Goal: Transaction & Acquisition: Download file/media

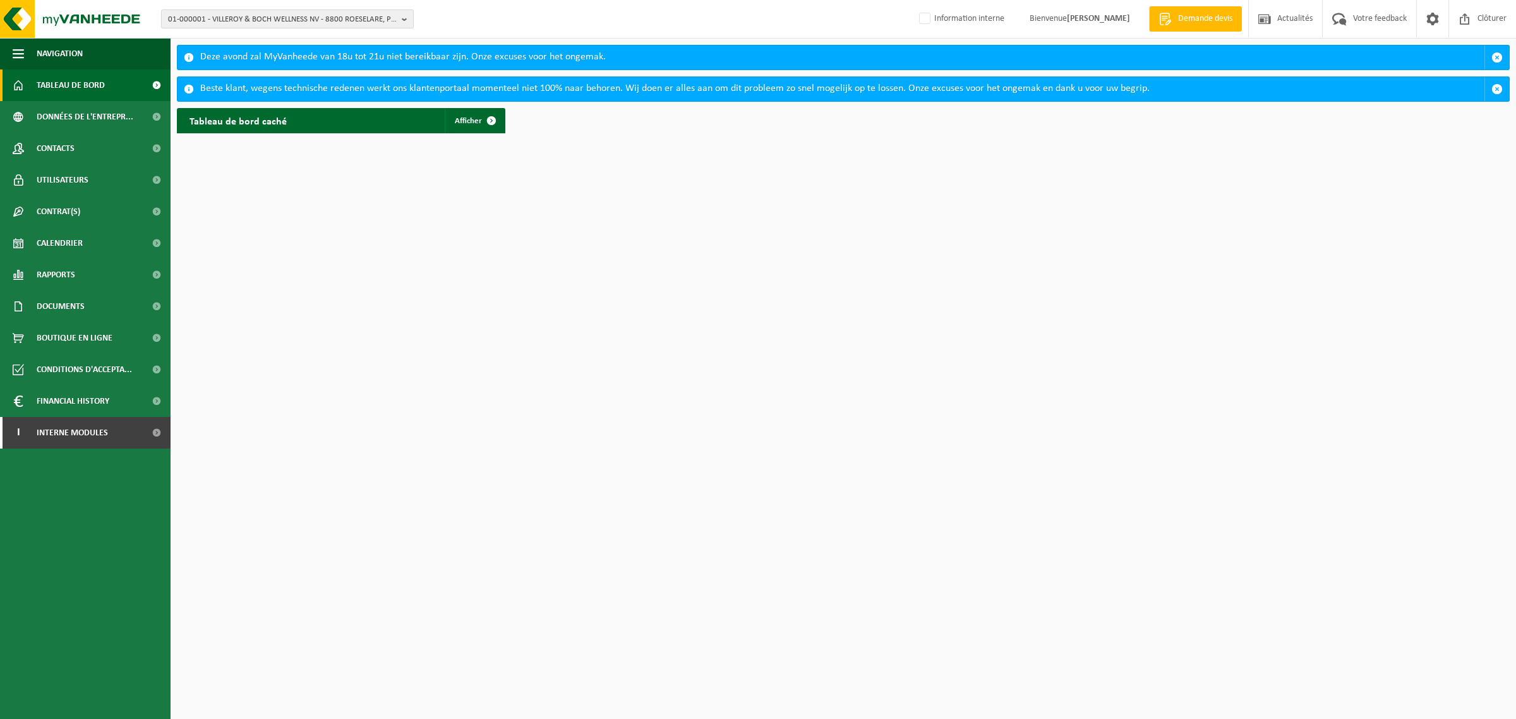
click at [275, 16] on span "01-000001 - VILLEROY & BOCH WELLNESS NV - 8800 ROESELARE, POPULIERSTRAAT 1" at bounding box center [282, 19] width 229 height 19
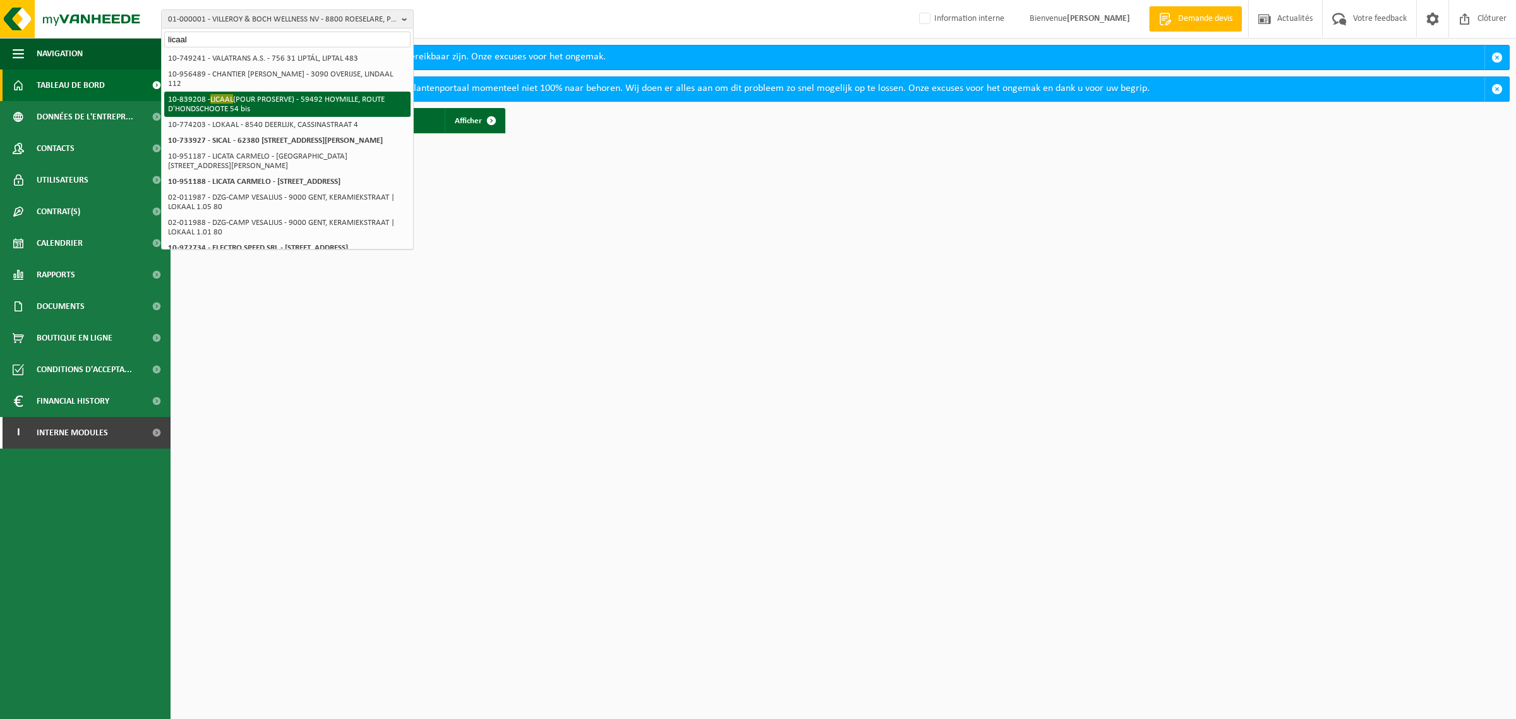
type input "licaal"
click at [219, 94] on span "LICAAL" at bounding box center [221, 98] width 23 height 9
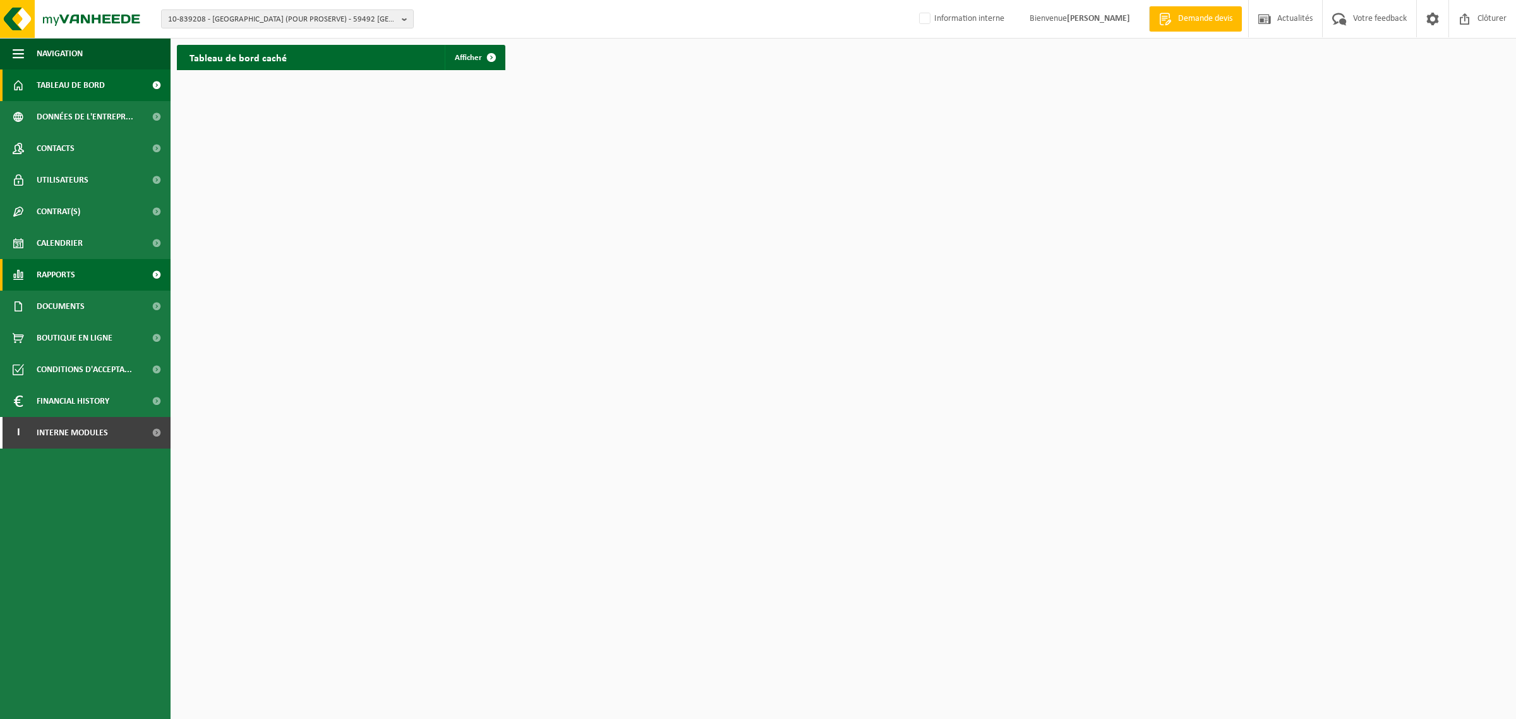
click at [73, 273] on span "Rapports" at bounding box center [56, 275] width 39 height 32
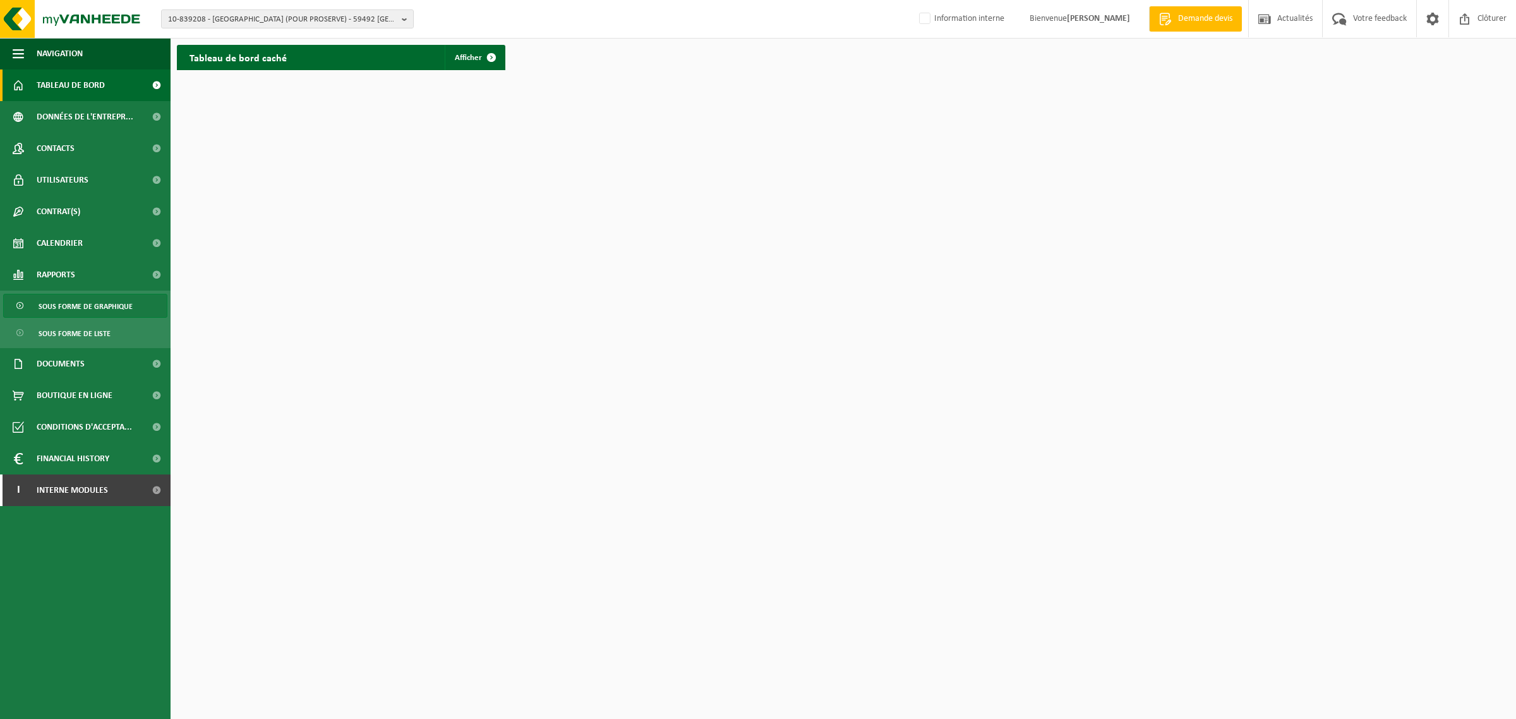
click at [81, 305] on span "Sous forme de graphique" at bounding box center [86, 306] width 94 height 24
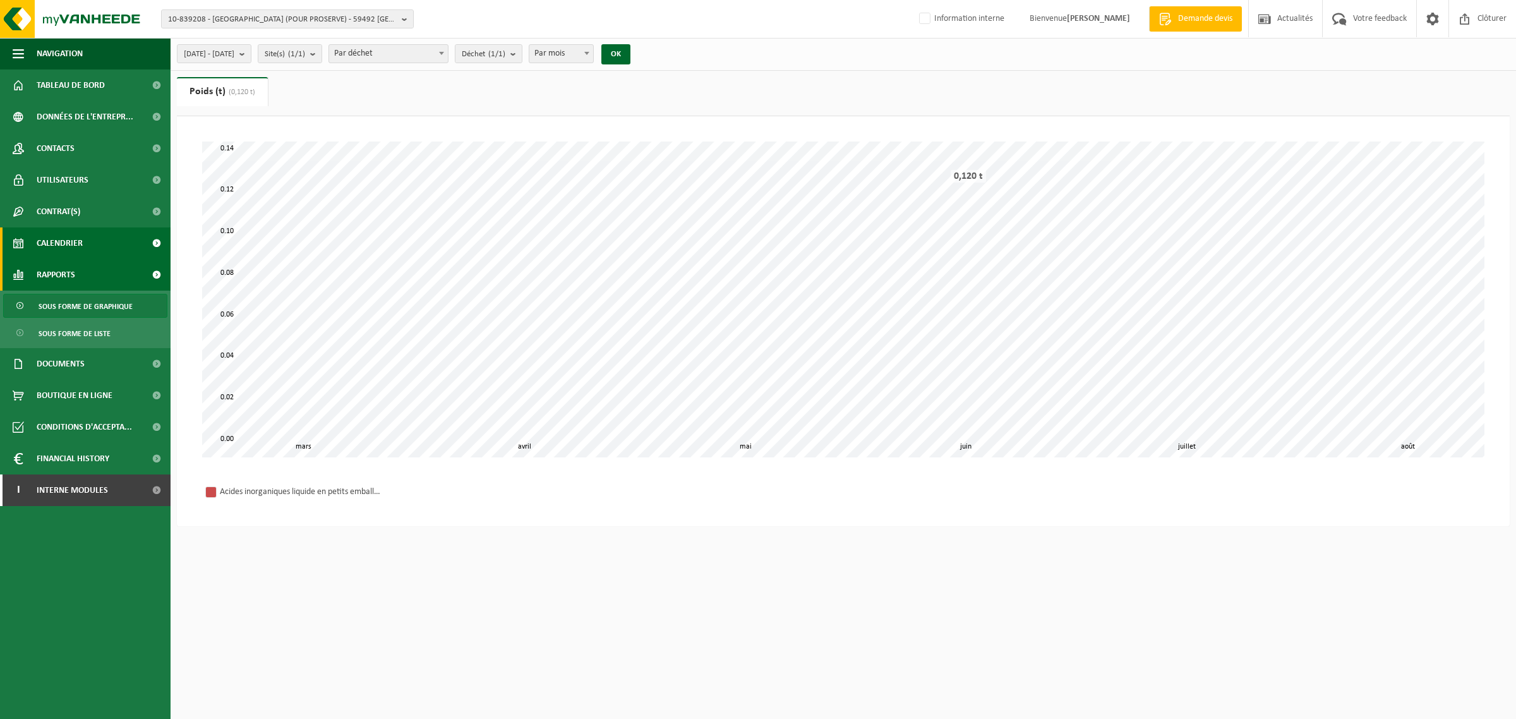
click at [69, 246] on span "Calendrier" at bounding box center [60, 243] width 46 height 32
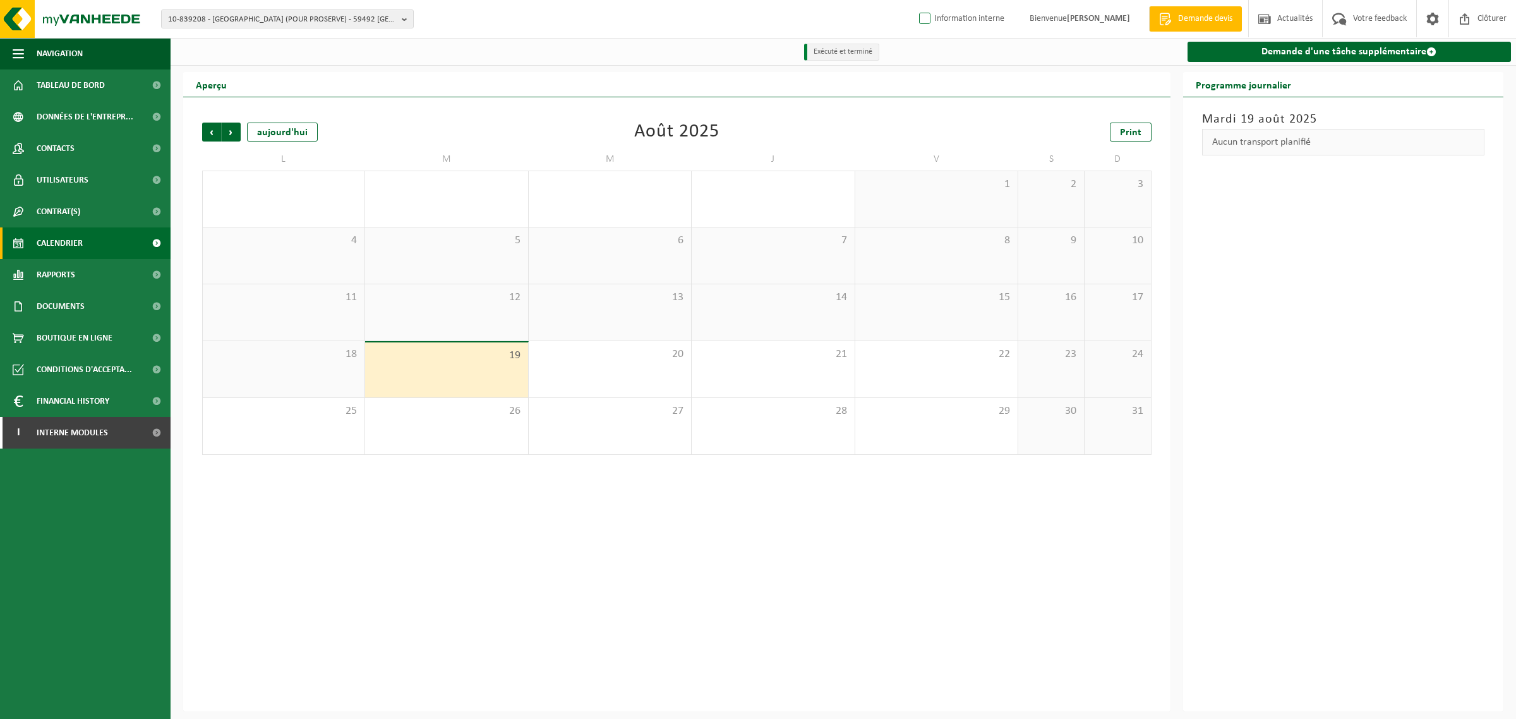
click at [916, 23] on label "Information interne" at bounding box center [960, 18] width 88 height 19
click at [914, 0] on input "Information interne" at bounding box center [914, -1] width 1 height 1
checkbox input "true"
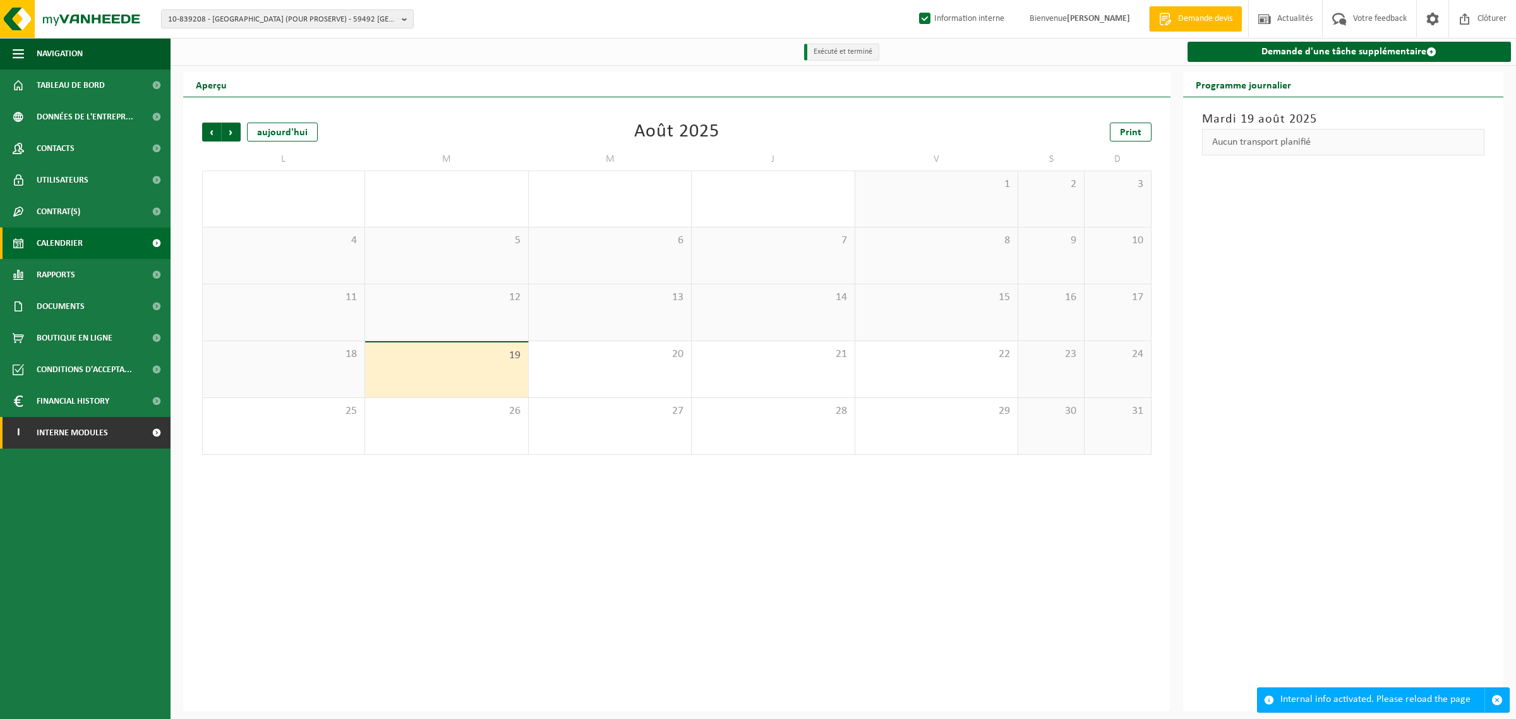
click at [54, 438] on span "Interne modules" at bounding box center [72, 433] width 71 height 32
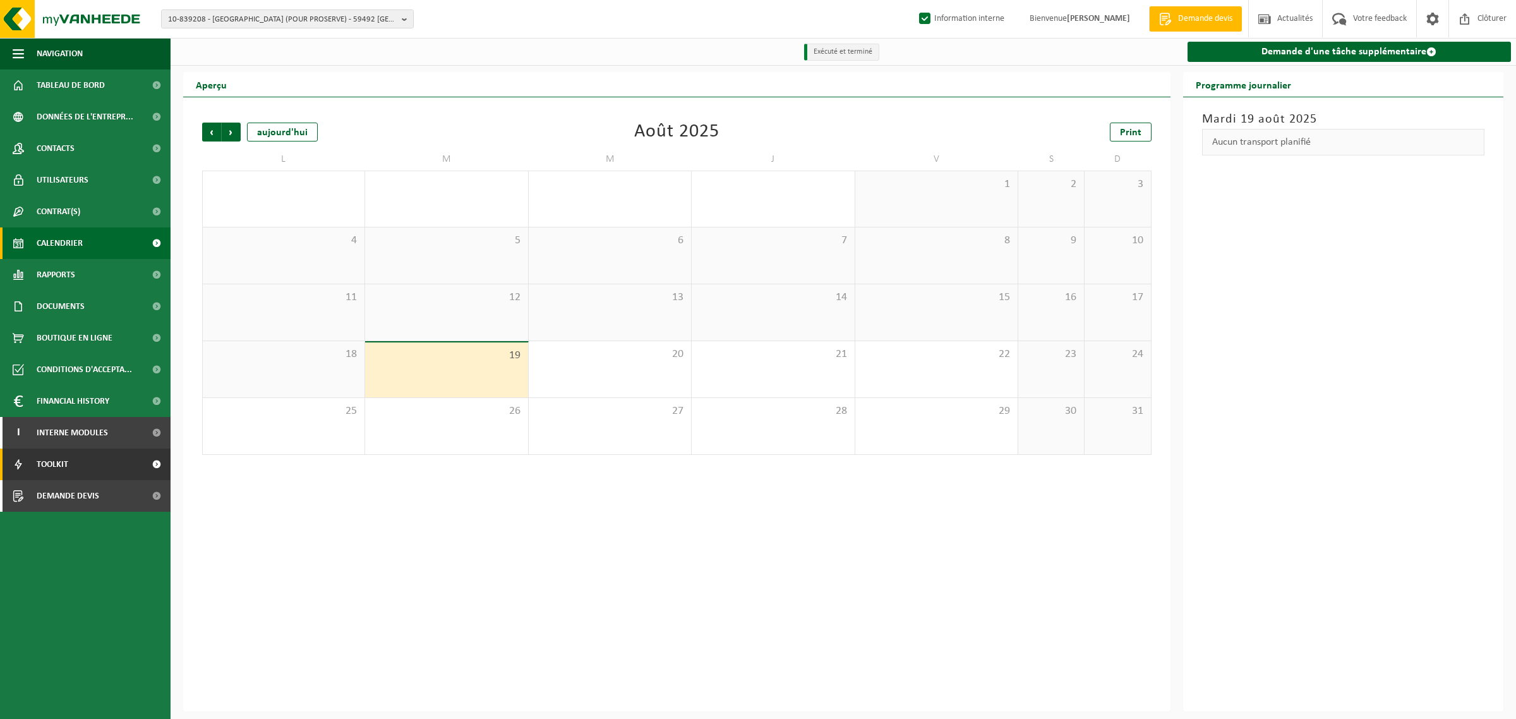
click at [76, 458] on link "Toolkit" at bounding box center [85, 464] width 171 height 32
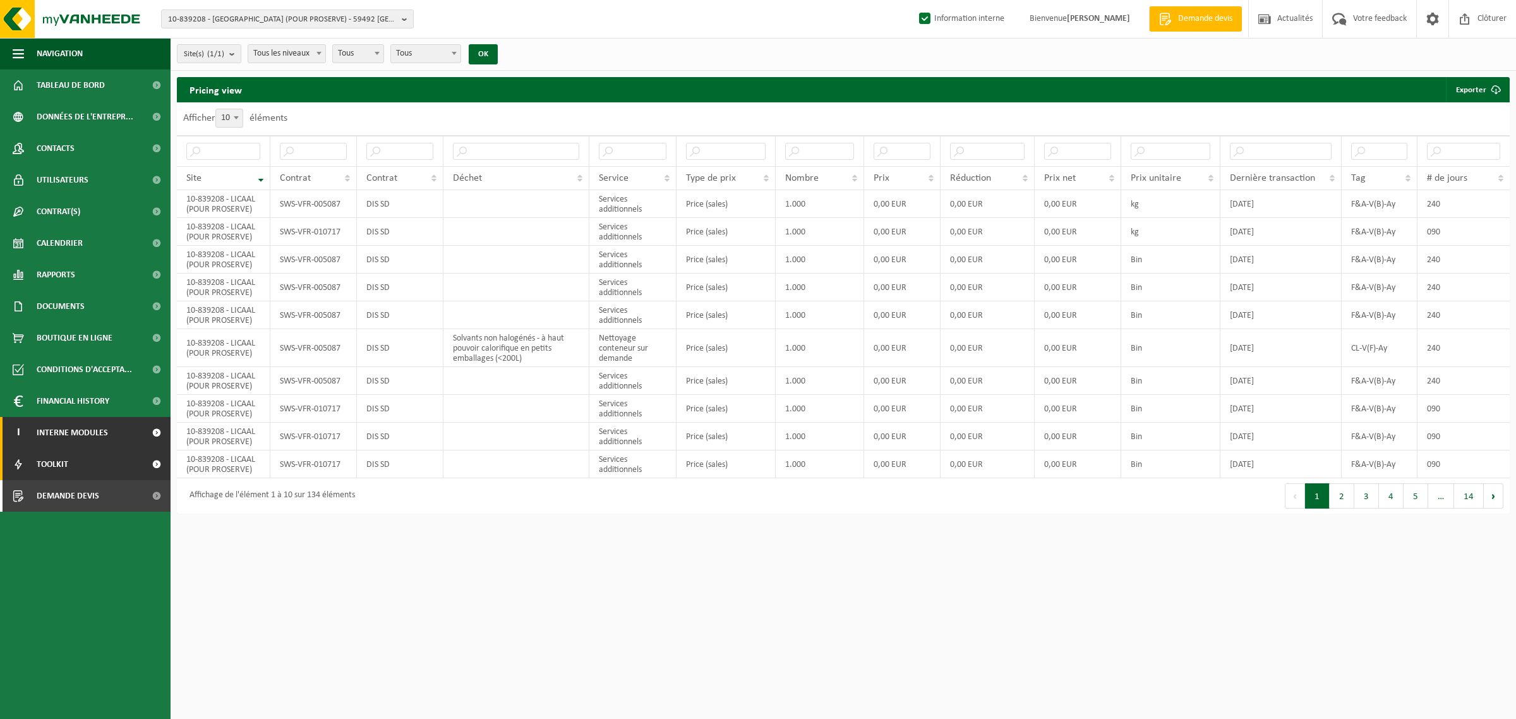
click at [155, 434] on span at bounding box center [156, 433] width 28 height 32
click at [64, 239] on span "Calendrier" at bounding box center [60, 243] width 46 height 32
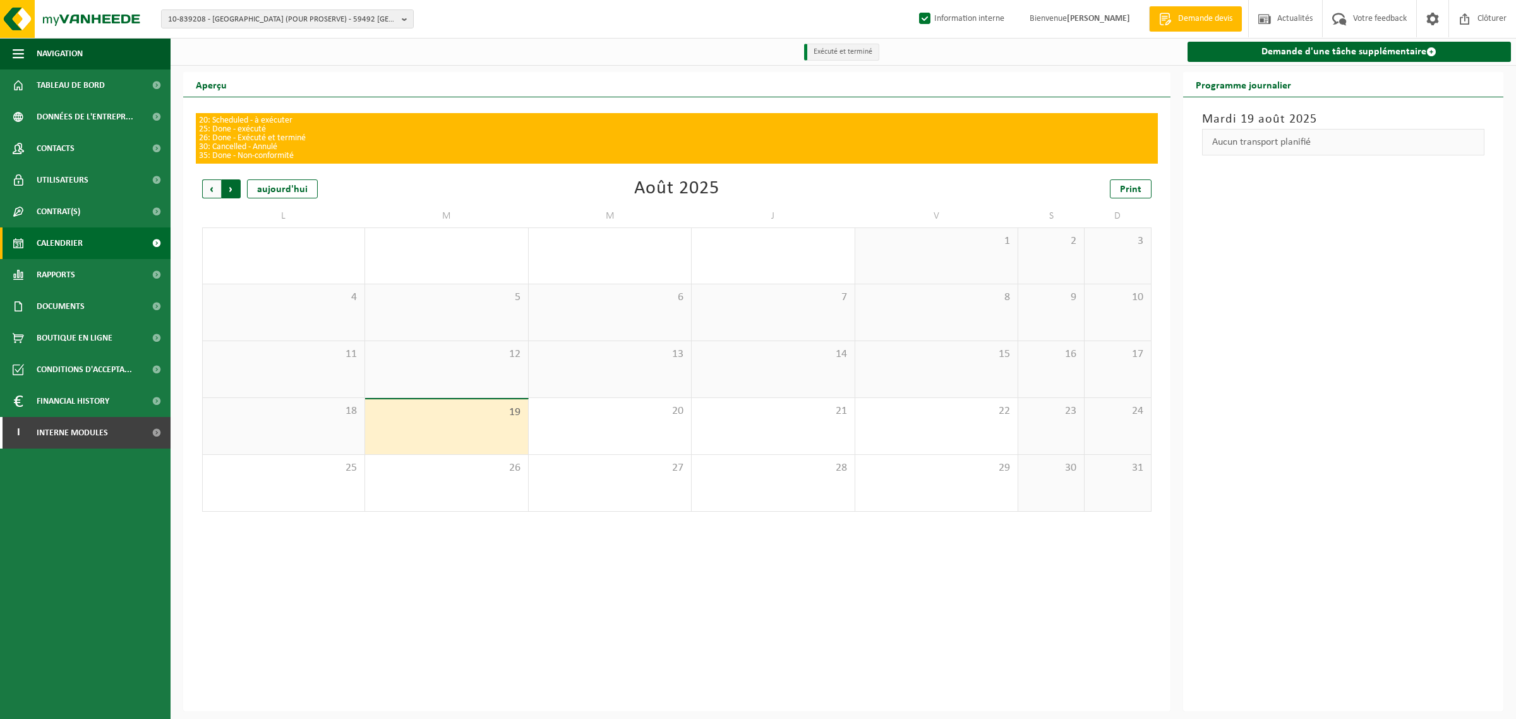
click at [209, 188] on span "Précédent" at bounding box center [211, 188] width 19 height 19
click at [513, 500] on div "1" at bounding box center [514, 496] width 16 height 16
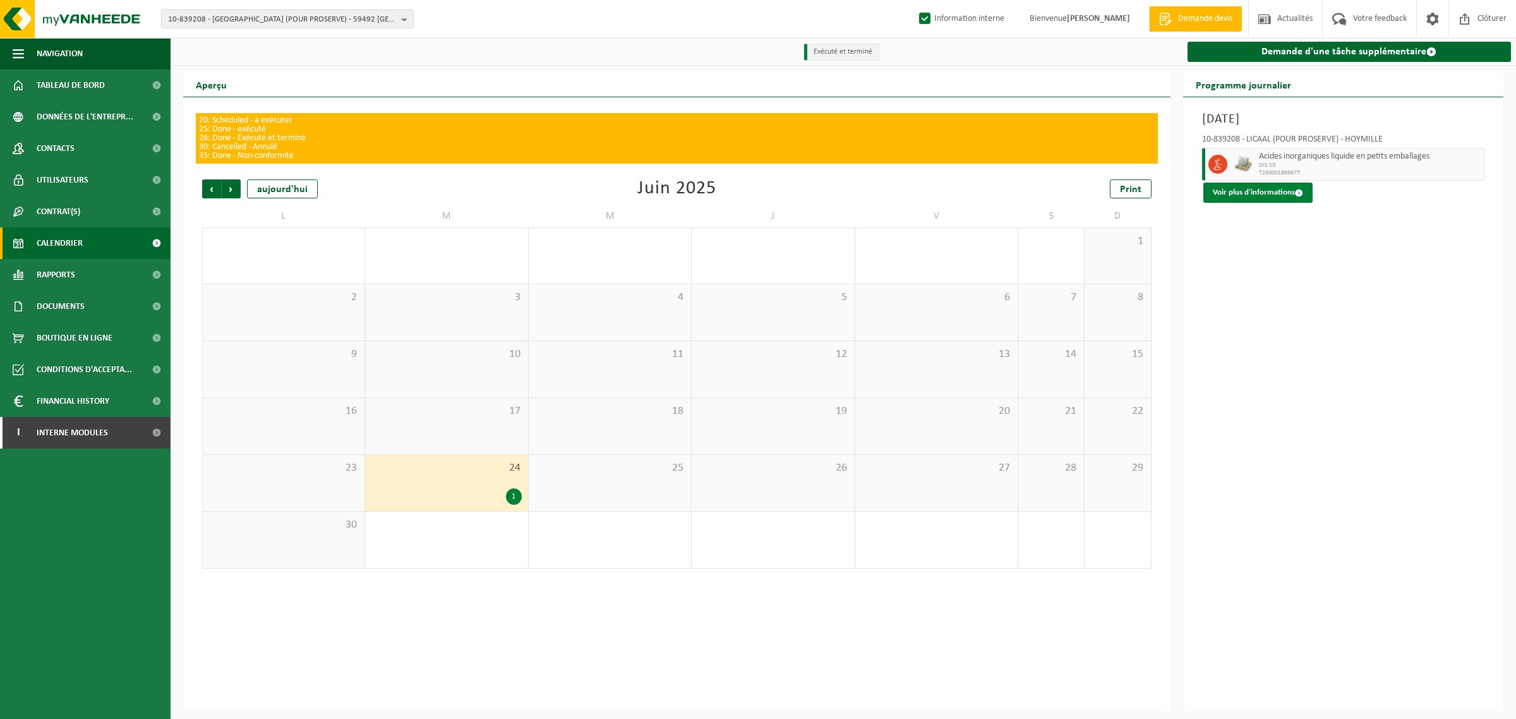
click at [1271, 184] on button "Voir plus d'informations" at bounding box center [1257, 193] width 109 height 20
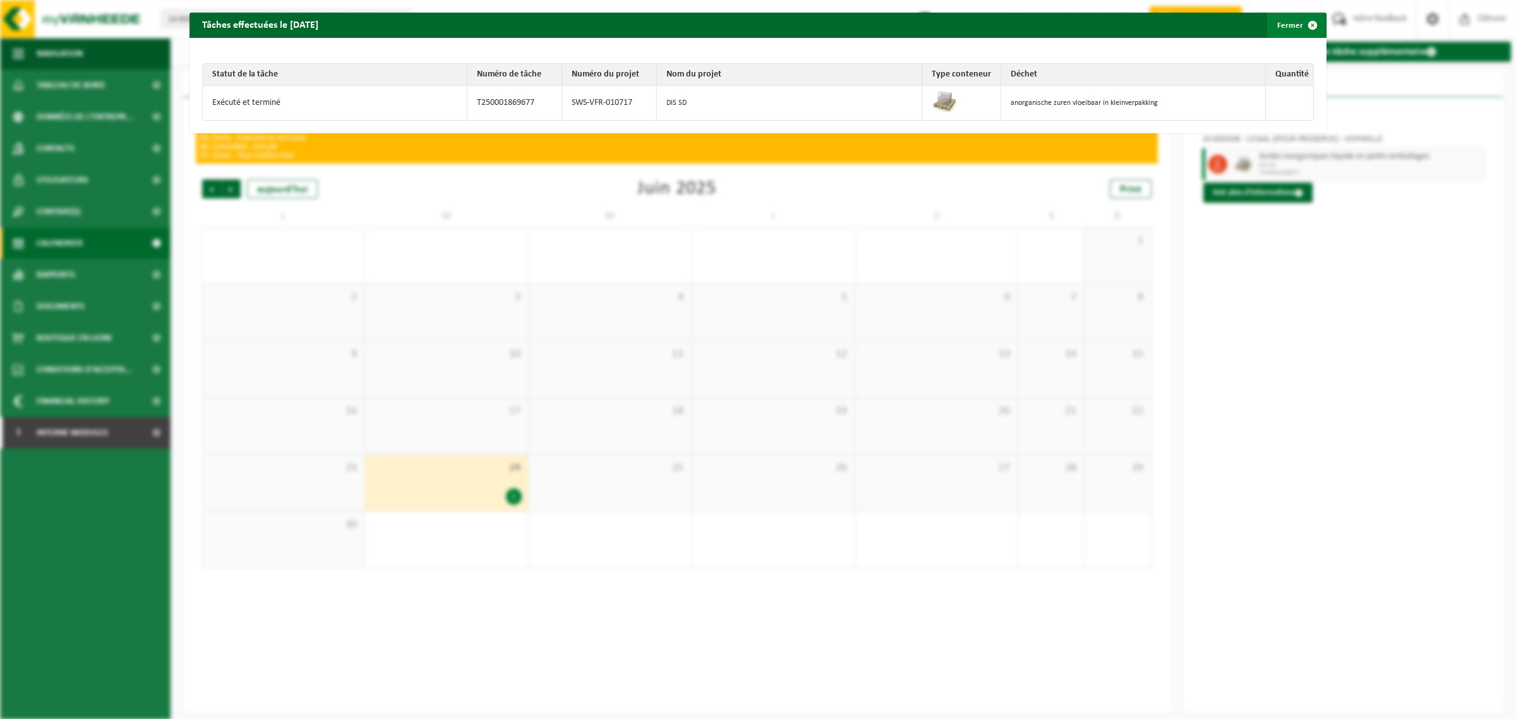
click at [1304, 26] on span "button" at bounding box center [1312, 25] width 25 height 25
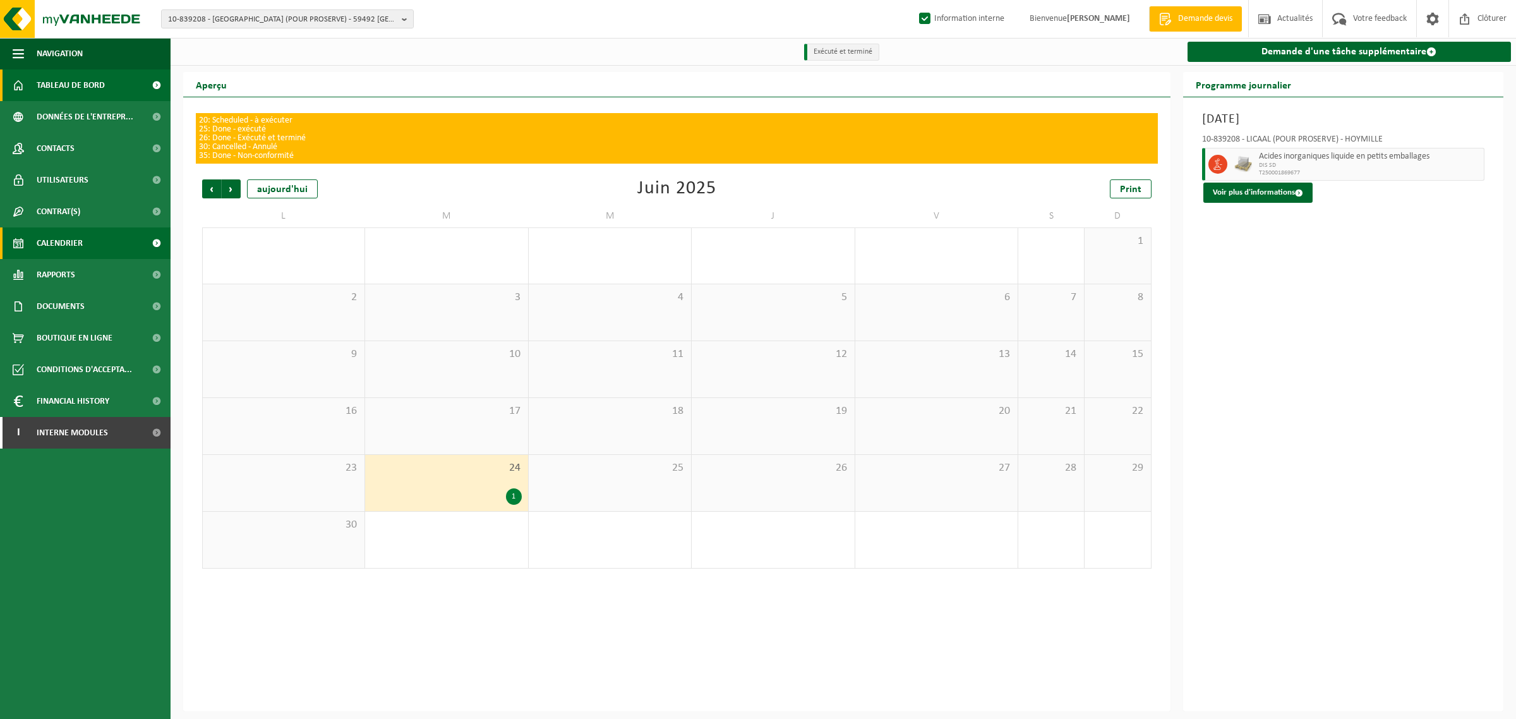
click at [52, 87] on span "Tableau de bord" at bounding box center [71, 85] width 68 height 32
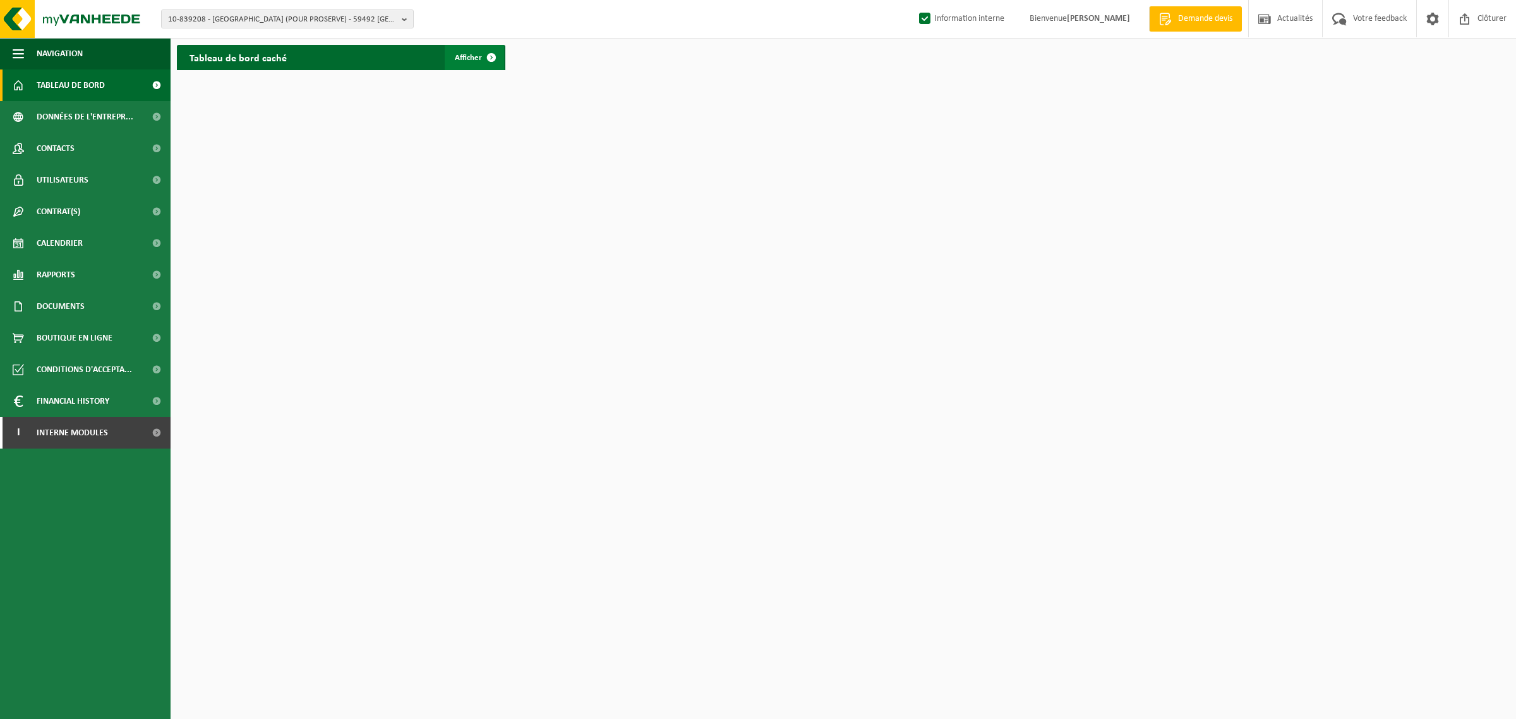
click at [469, 58] on span "Afficher" at bounding box center [468, 58] width 27 height 8
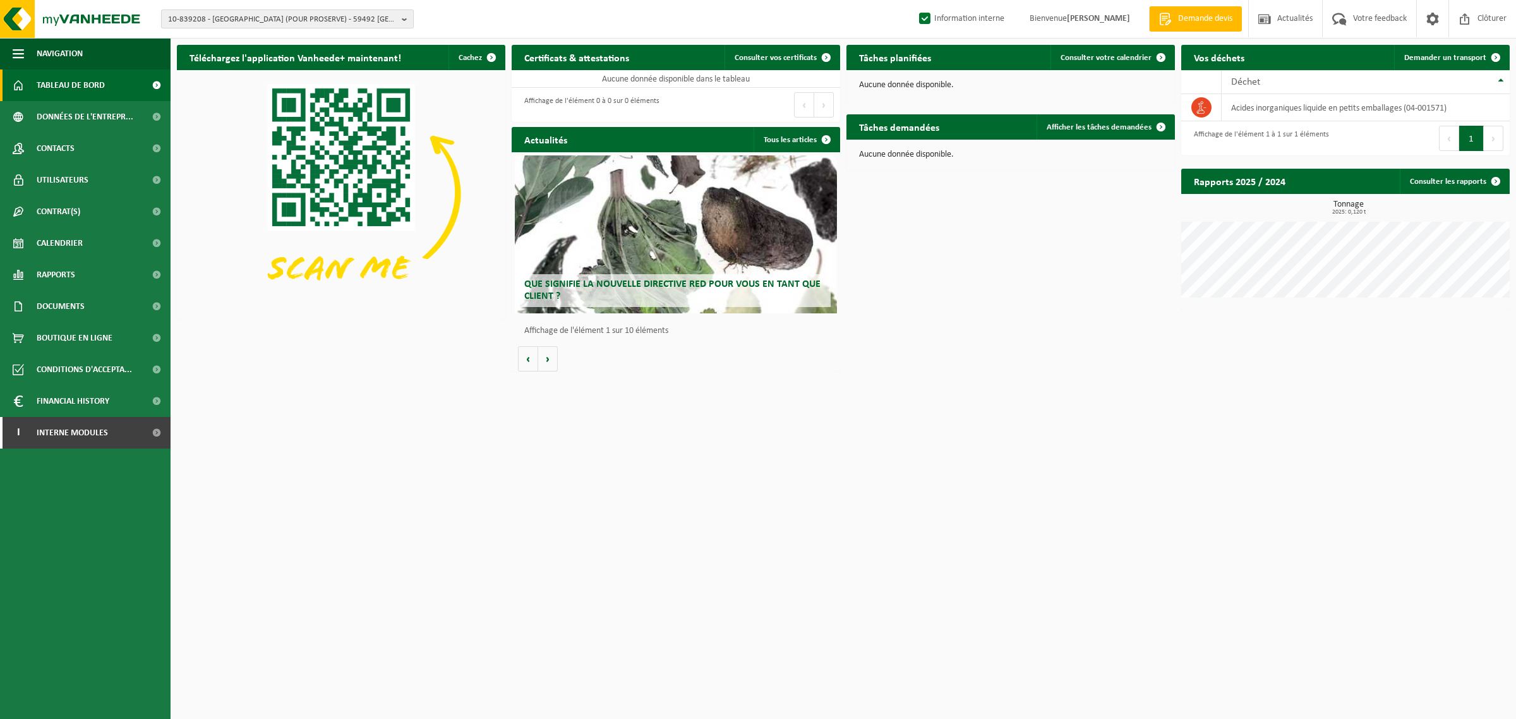
click at [231, 17] on span "10-839208 - [GEOGRAPHIC_DATA] (POUR PROSERVE) - 59492 [GEOGRAPHIC_DATA], ROUTE …" at bounding box center [282, 19] width 229 height 19
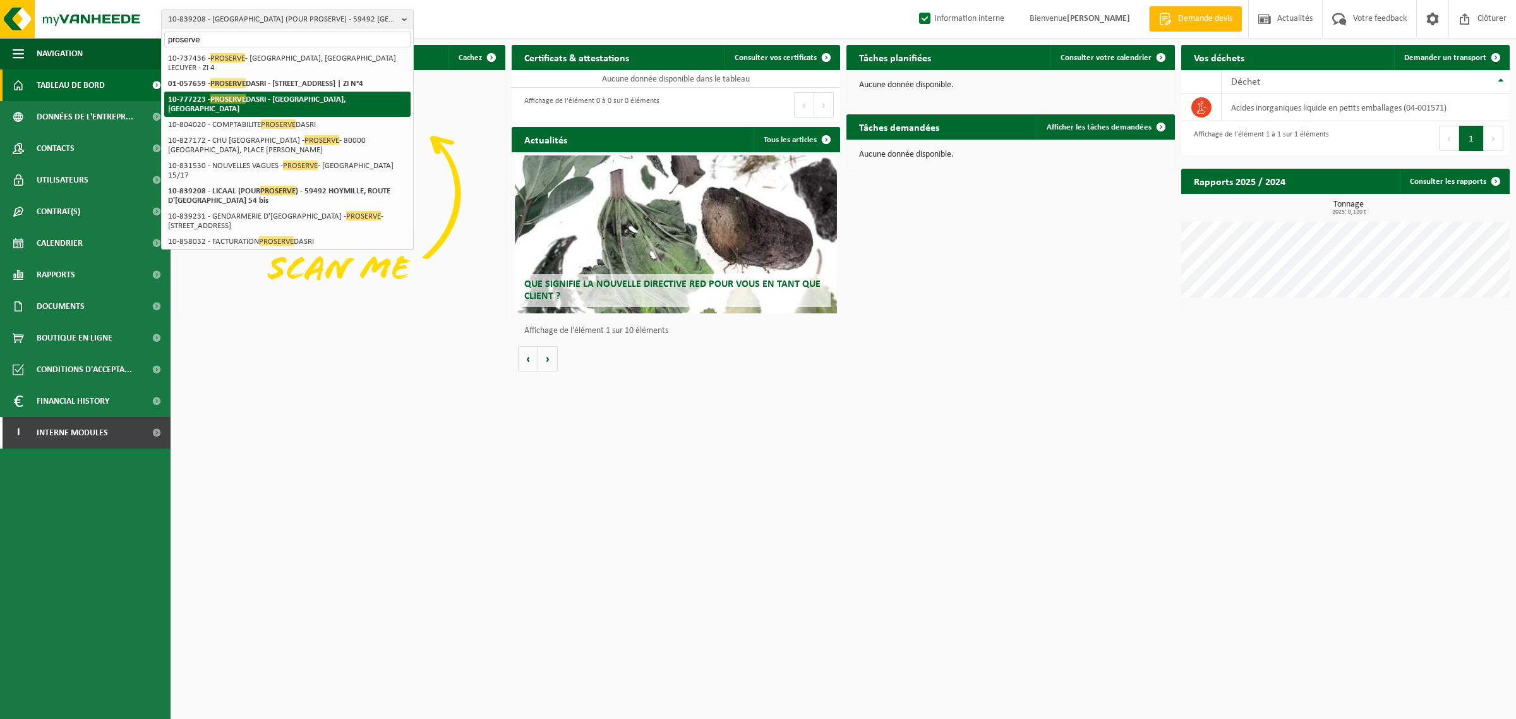
type input "proserve"
click at [232, 104] on span "PROSERVE" at bounding box center [227, 98] width 35 height 9
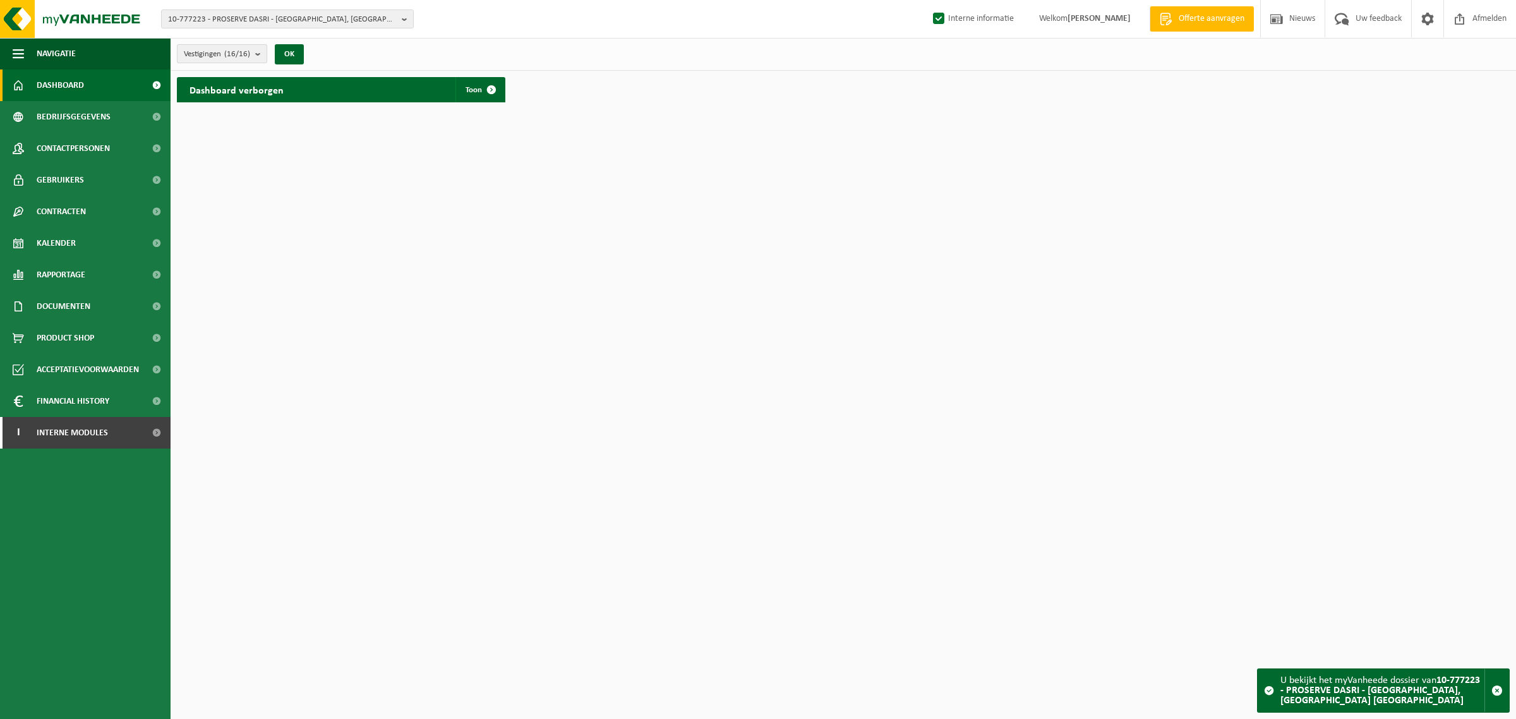
click at [250, 61] on span "Vestigingen (16/16)" at bounding box center [217, 54] width 66 height 19
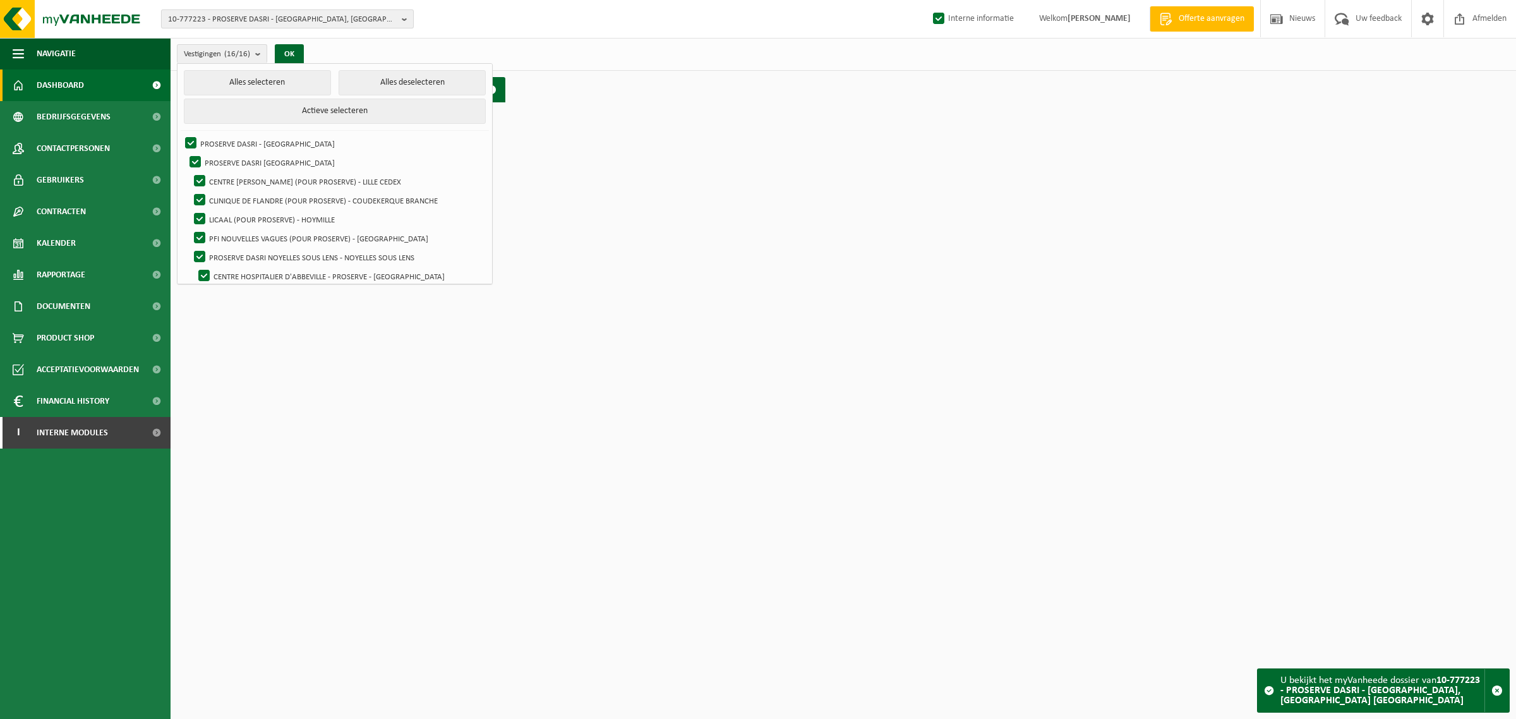
click at [248, 16] on span "10-777223 - PROSERVE DASRI - 75012 PARIS 12EME ARRONDISSEMENT, RUE DE BERCY TOU…" at bounding box center [282, 19] width 229 height 19
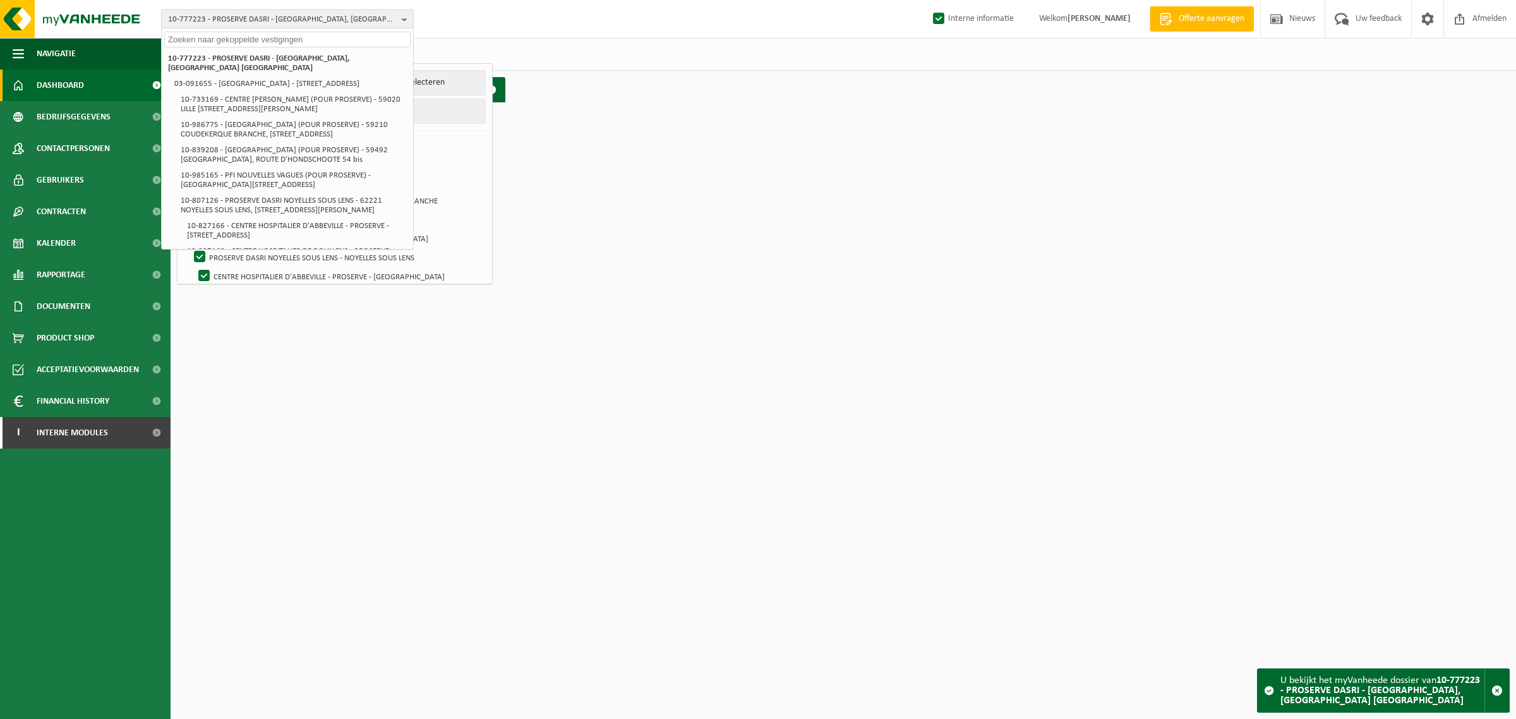
paste input "CENTRE OSCAR LAMBRET (POUR PROSERVE)"
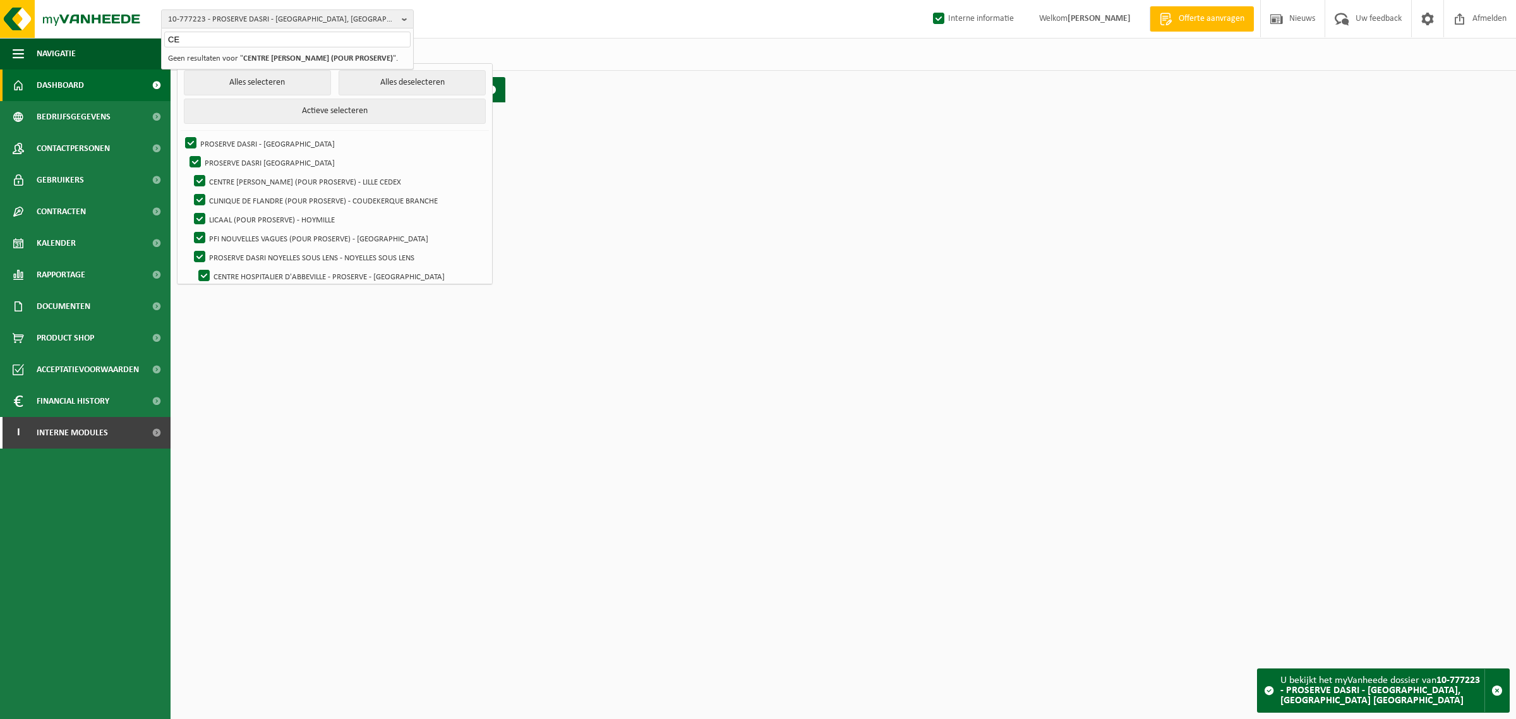
type input "C"
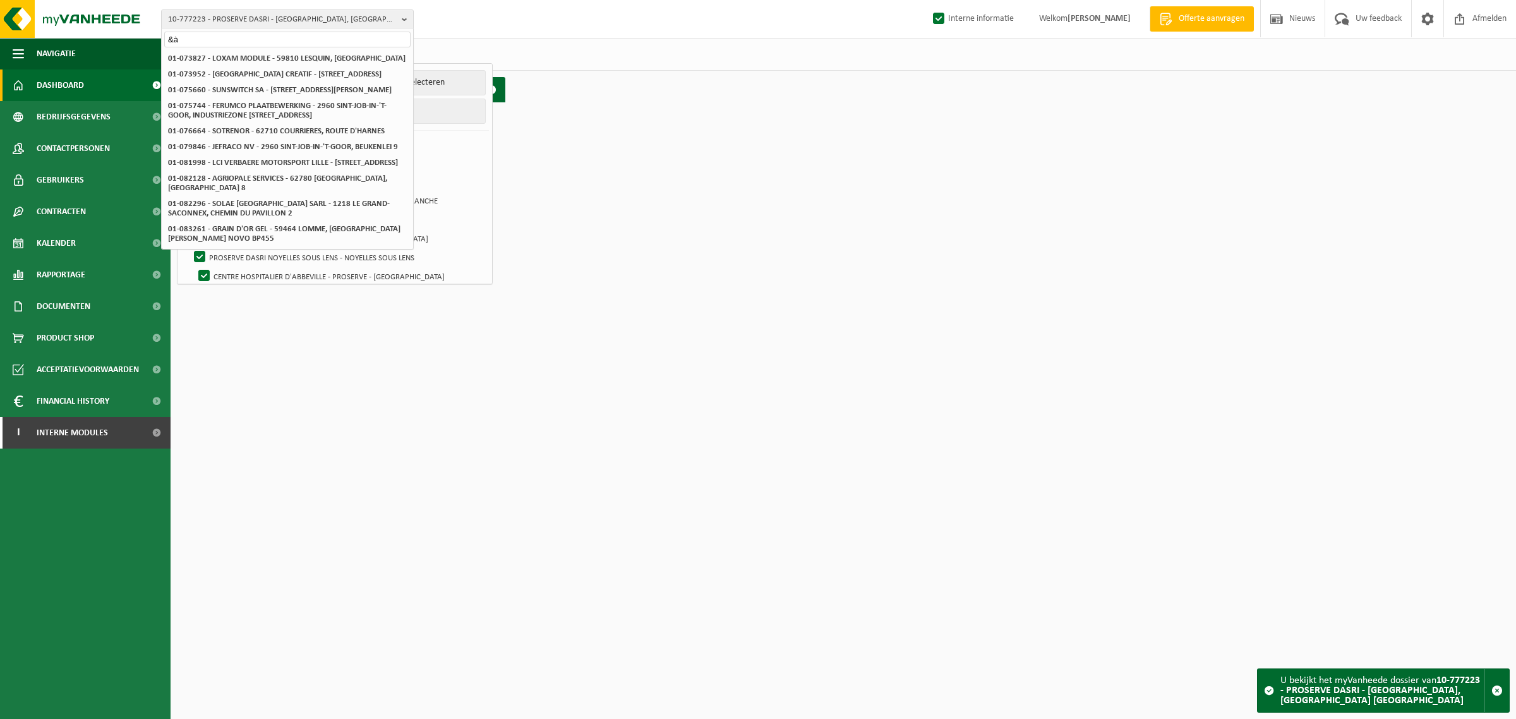
type input "&"
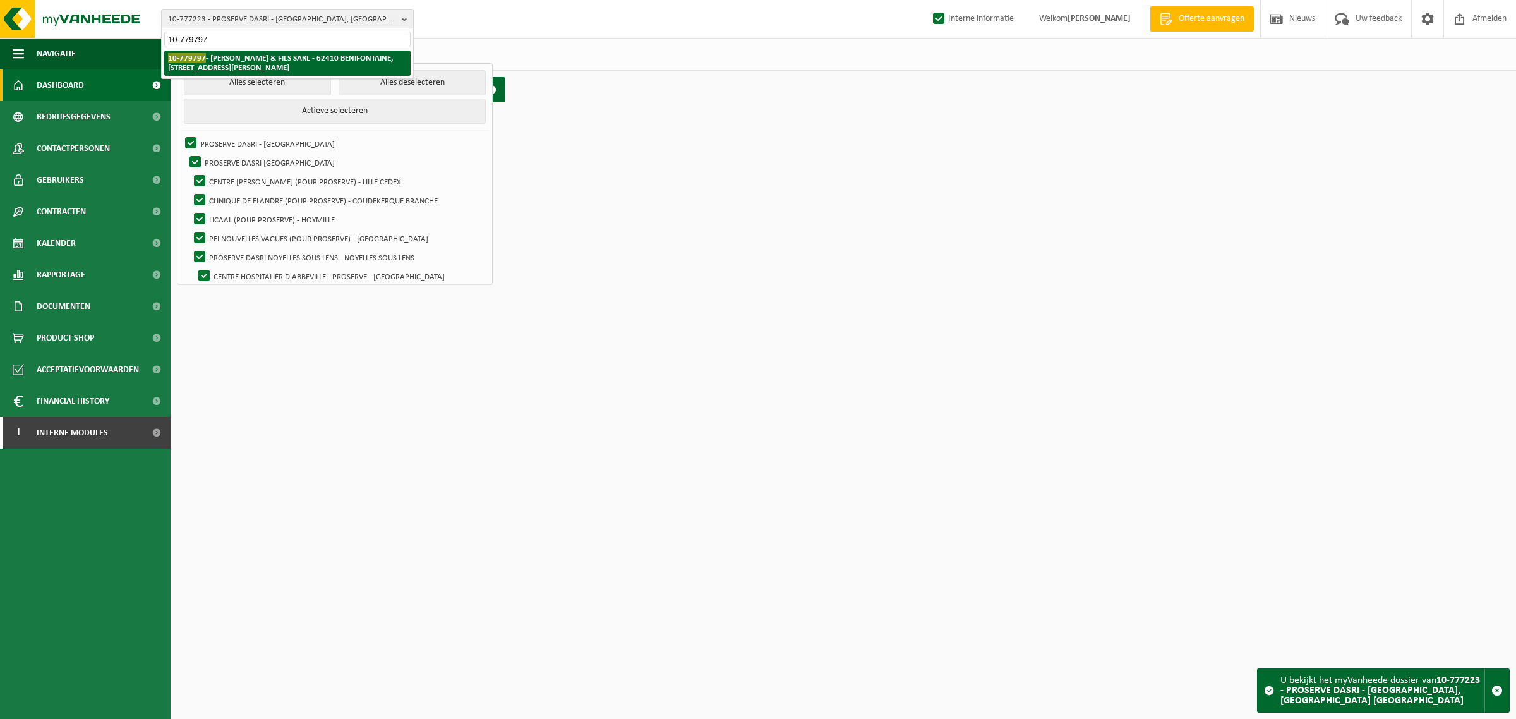
type input "10-779797"
click at [224, 54] on strong "10-779797 - BOULAN PERE & FILS SARL - 62410 BENIFONTAINE, RUE VICTOR HUGO 11" at bounding box center [280, 62] width 225 height 19
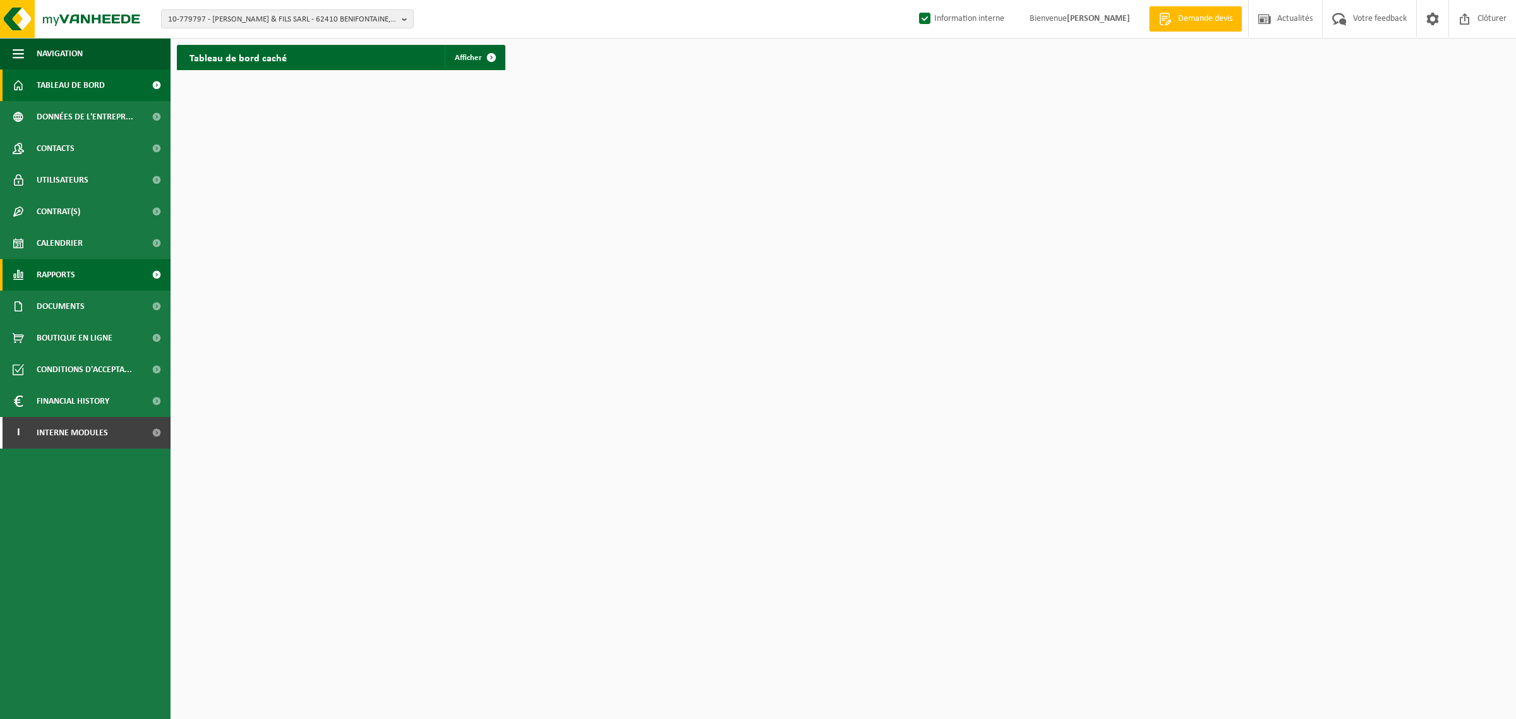
click at [56, 270] on span "Rapports" at bounding box center [56, 275] width 39 height 32
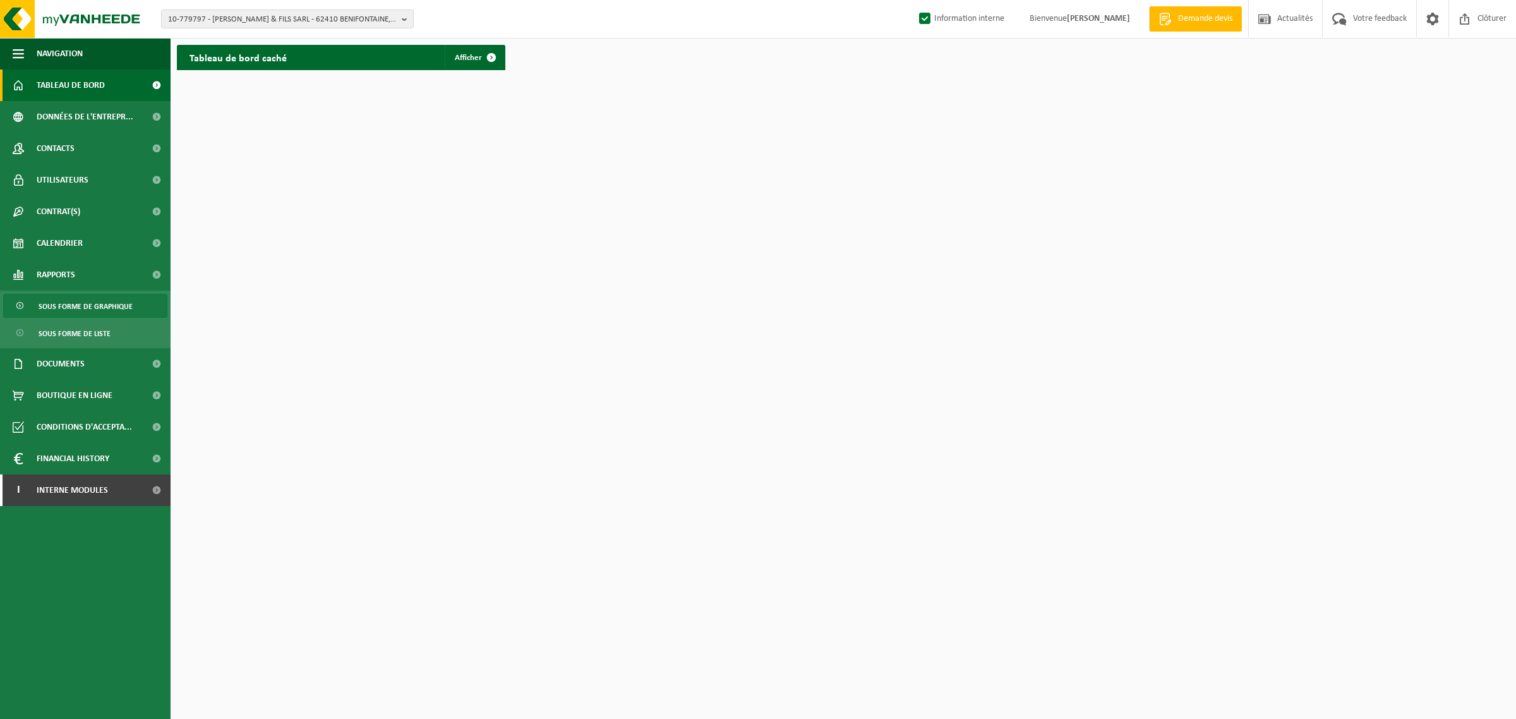
click at [60, 304] on span "Sous forme de graphique" at bounding box center [86, 306] width 94 height 24
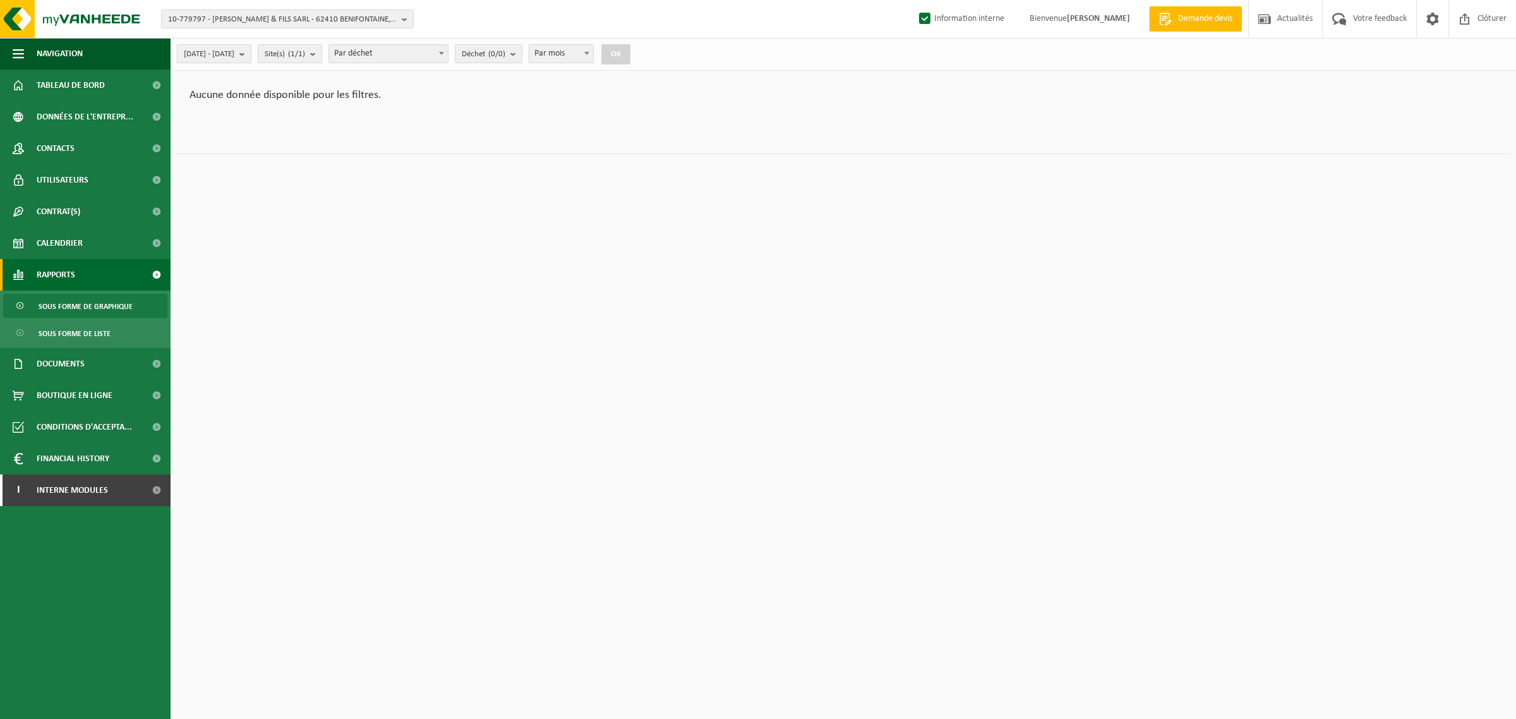
click at [234, 54] on span "[DATE] - [DATE]" at bounding box center [209, 54] width 51 height 19
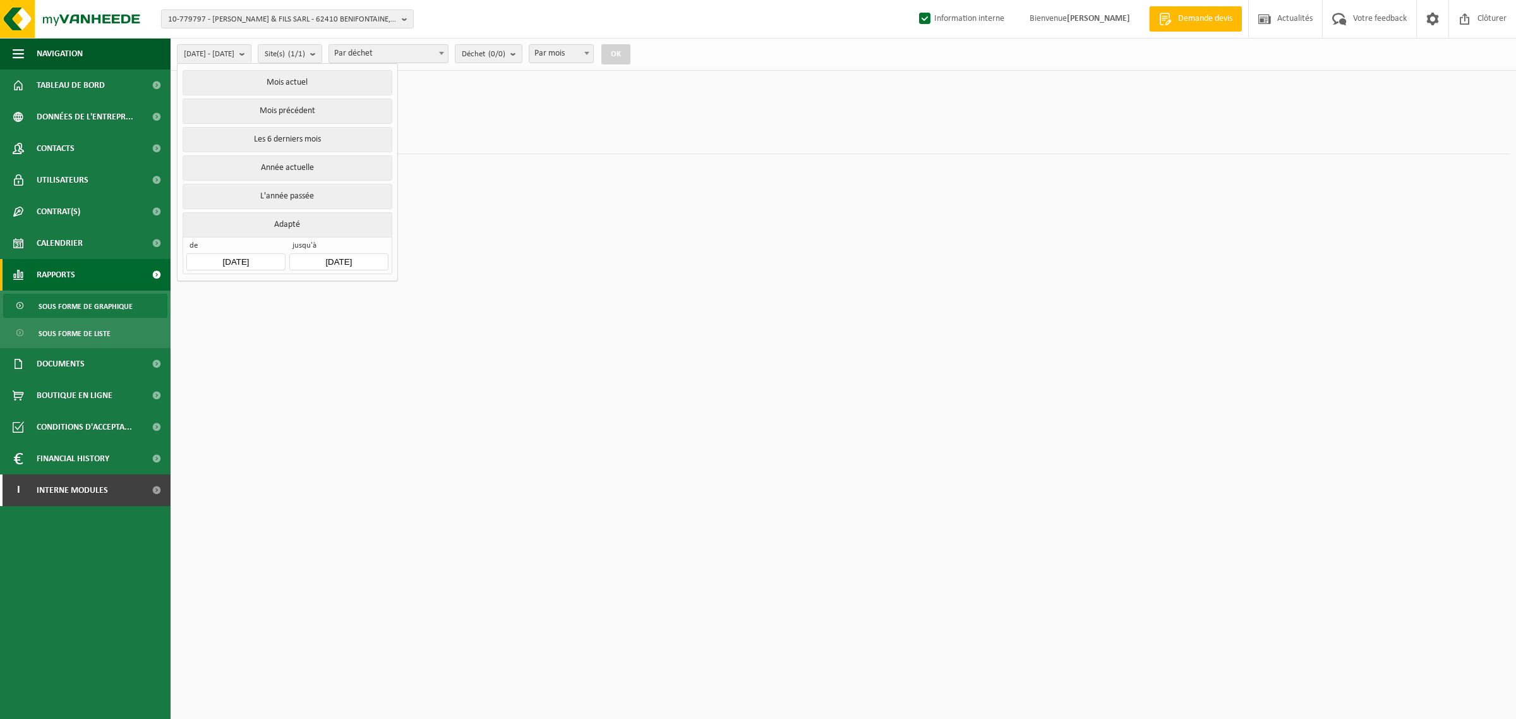
click at [237, 264] on input "[DATE]" at bounding box center [235, 261] width 99 height 17
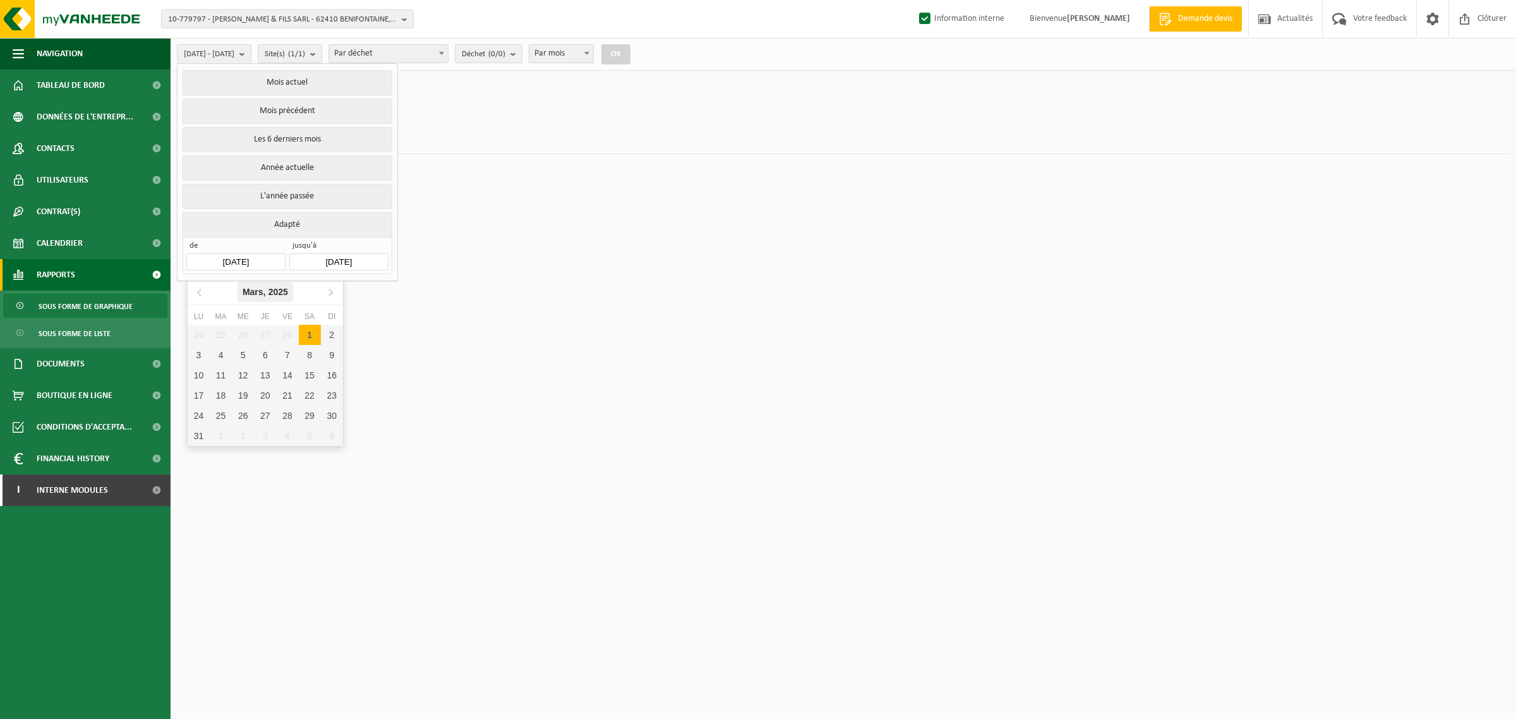
click at [273, 291] on icon "2025" at bounding box center [278, 291] width 20 height 9
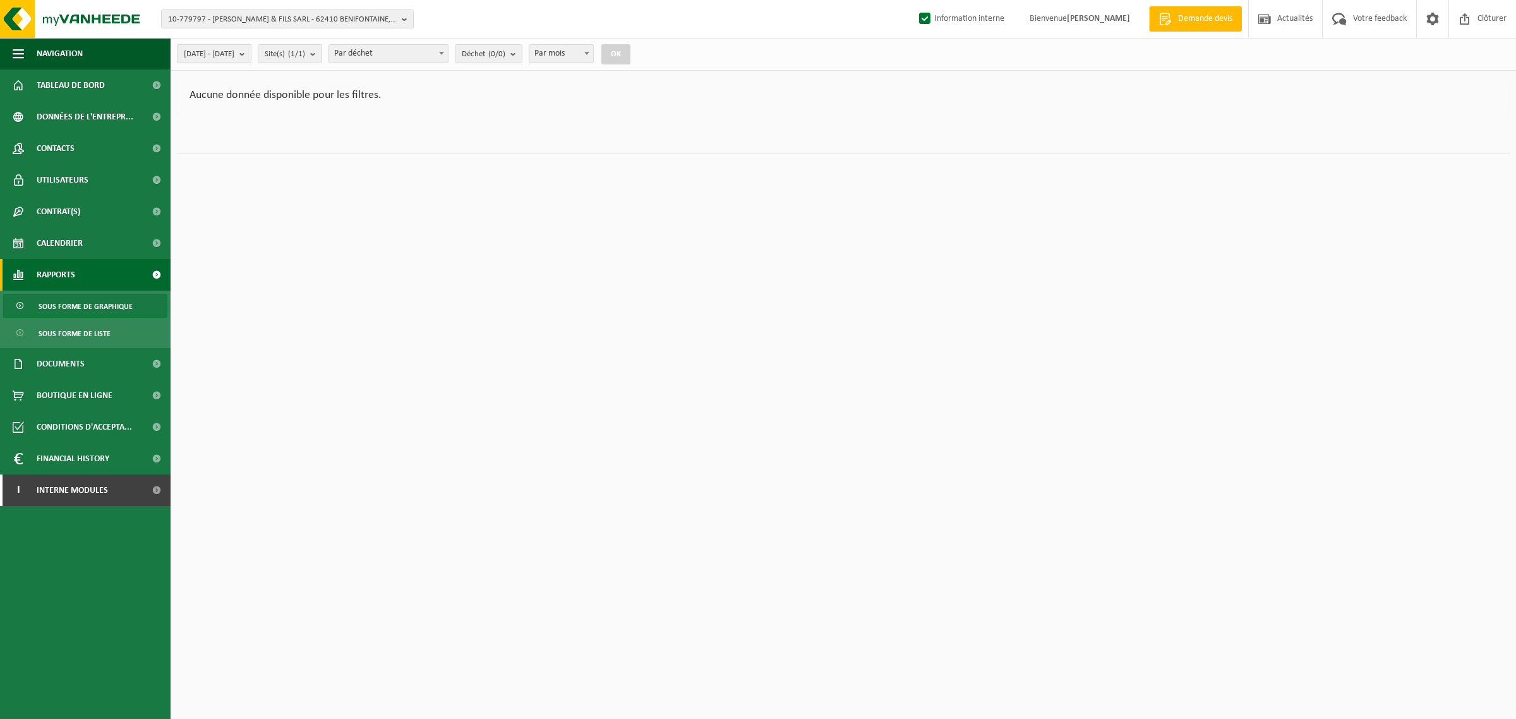
click at [251, 52] on button "2025-03-01 - 2025-08-19" at bounding box center [214, 53] width 75 height 19
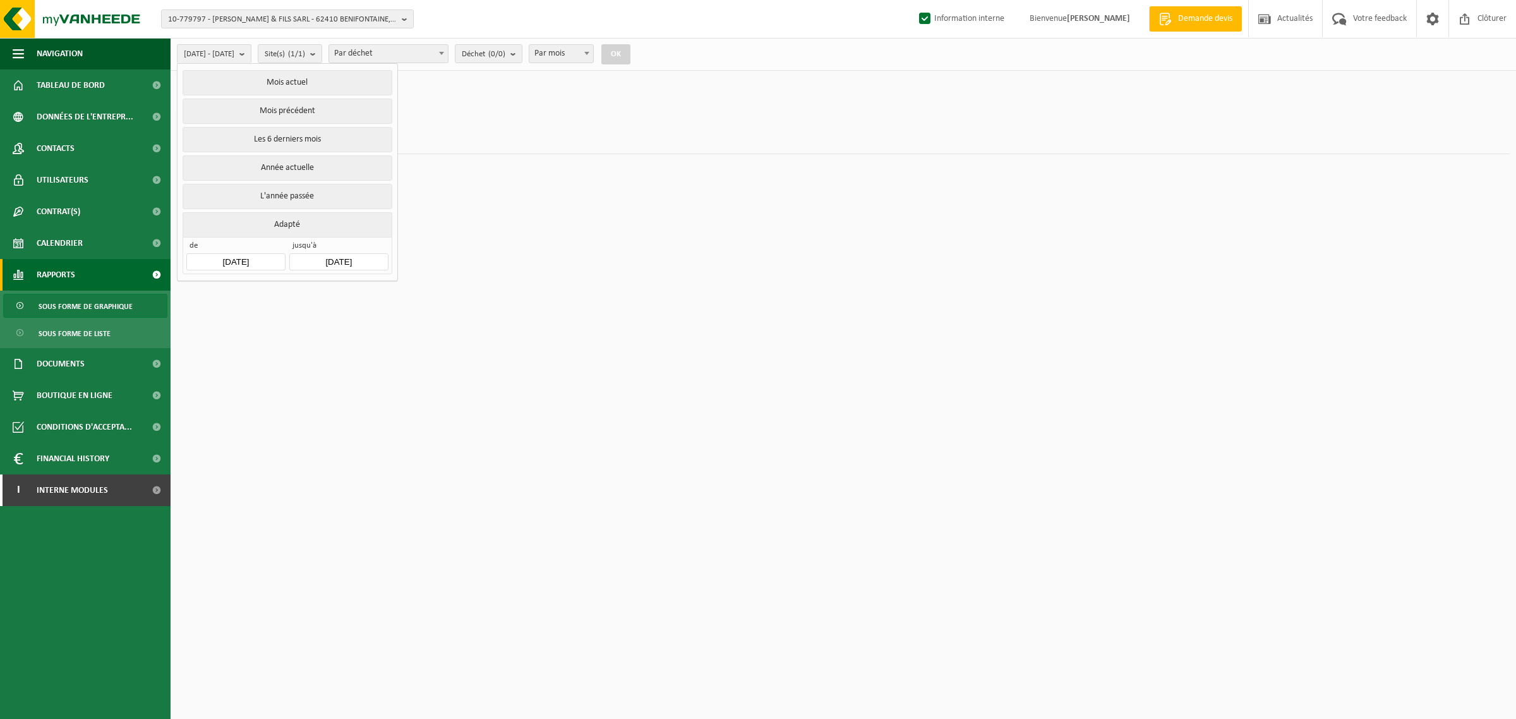
click at [269, 264] on input "2025-03-01" at bounding box center [235, 261] width 99 height 17
click at [261, 288] on div "2025" at bounding box center [265, 292] width 30 height 20
click at [249, 323] on div "2020" at bounding box center [245, 322] width 39 height 35
click at [224, 318] on div "Jan" at bounding box center [214, 318] width 52 height 27
click at [238, 336] on div "1" at bounding box center [243, 335] width 22 height 20
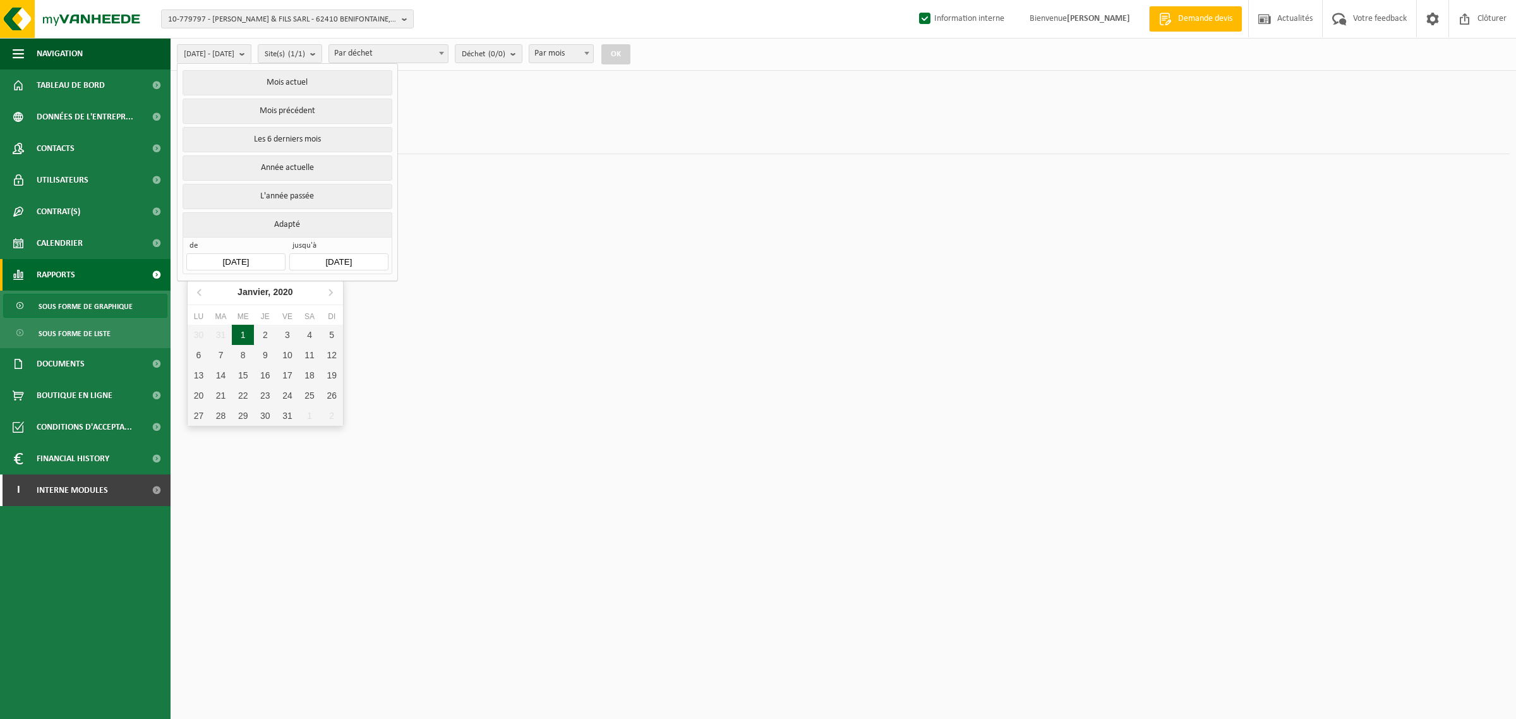
type input "2020-01-01"
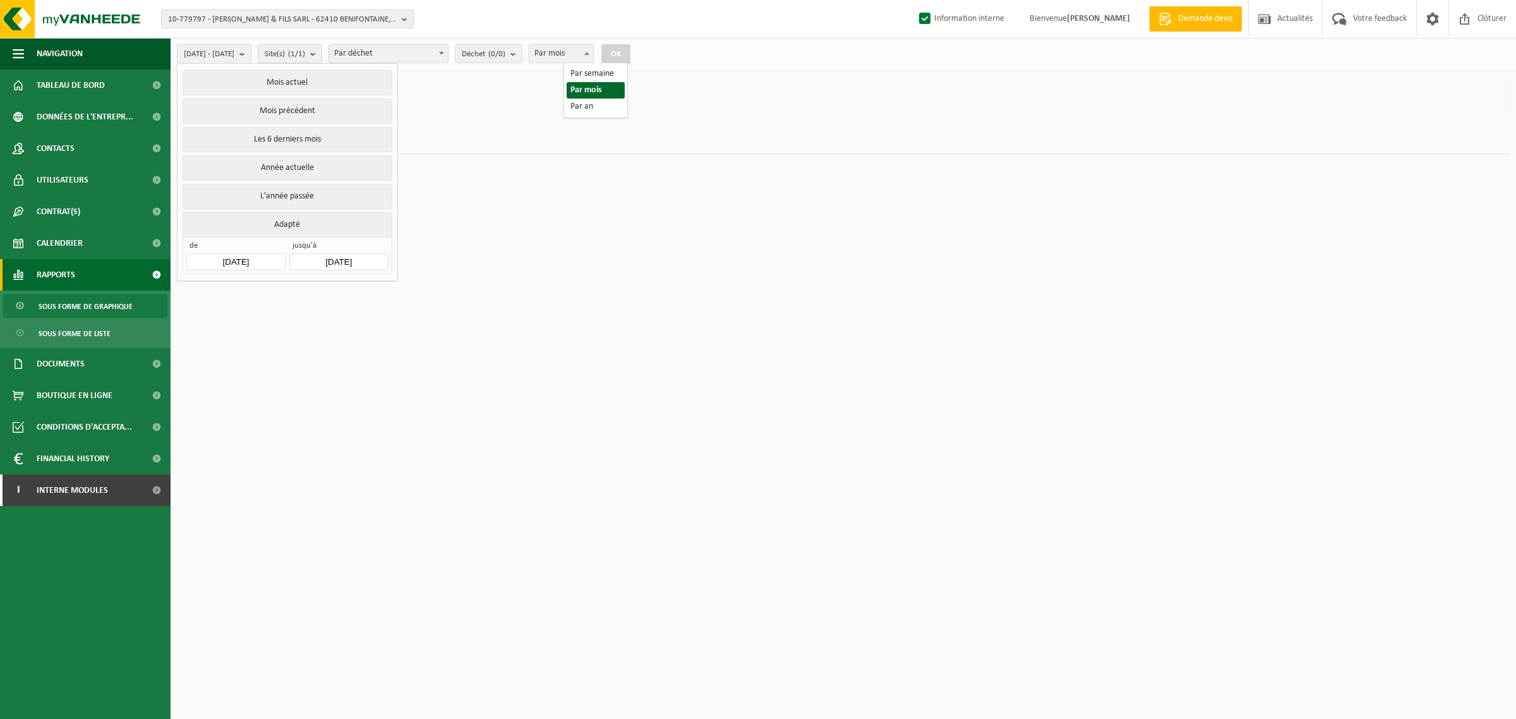
click at [593, 46] on span "Par mois" at bounding box center [561, 54] width 64 height 18
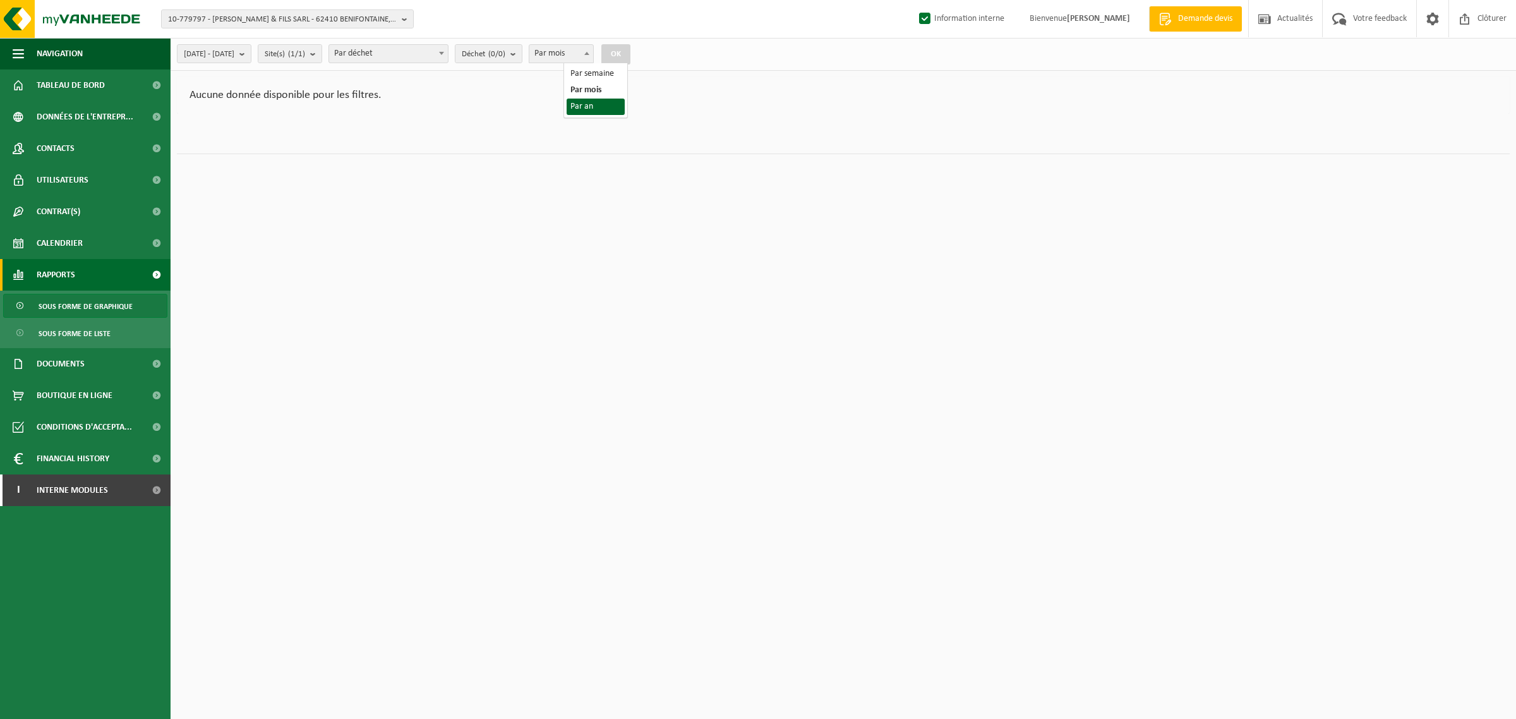
select select "3"
click at [251, 56] on b "submit" at bounding box center [244, 54] width 11 height 18
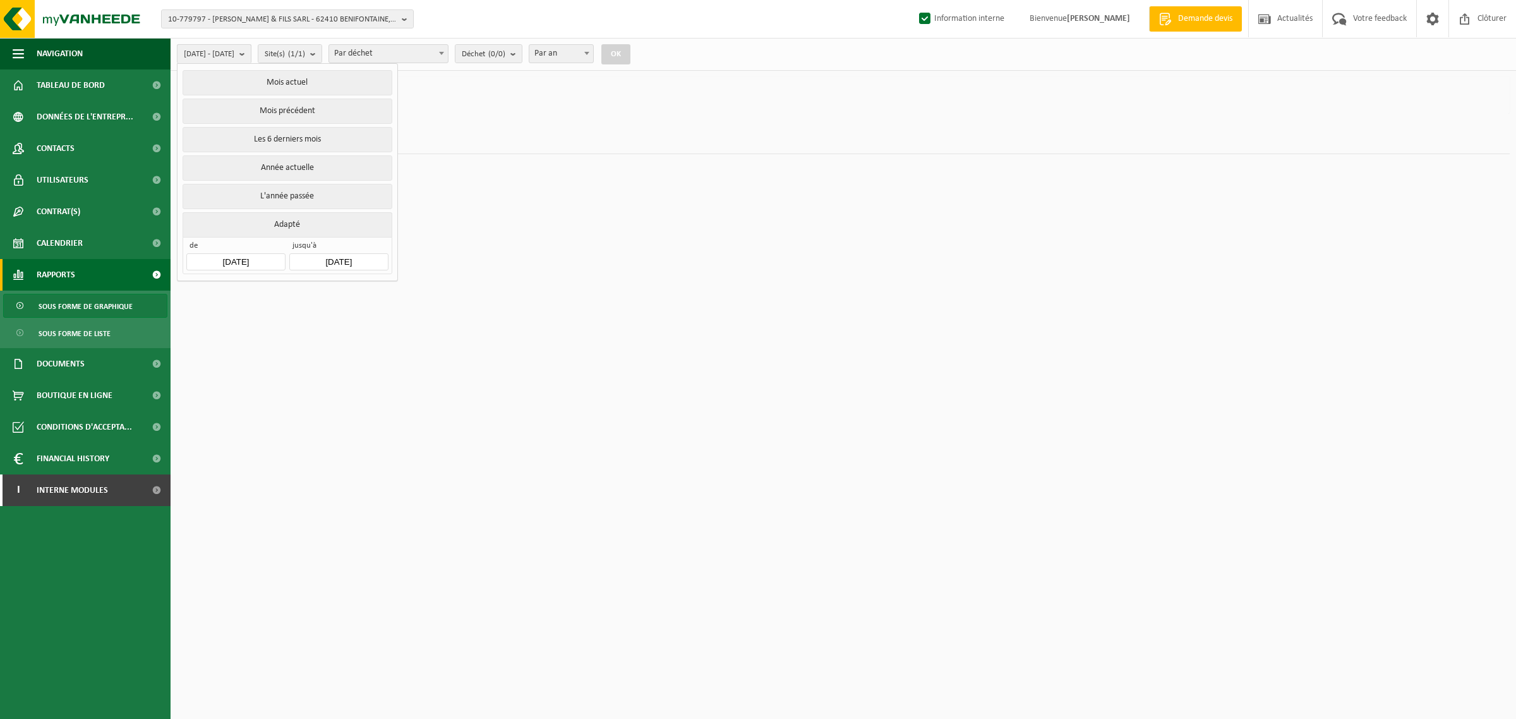
click at [251, 55] on b "submit" at bounding box center [244, 54] width 11 height 18
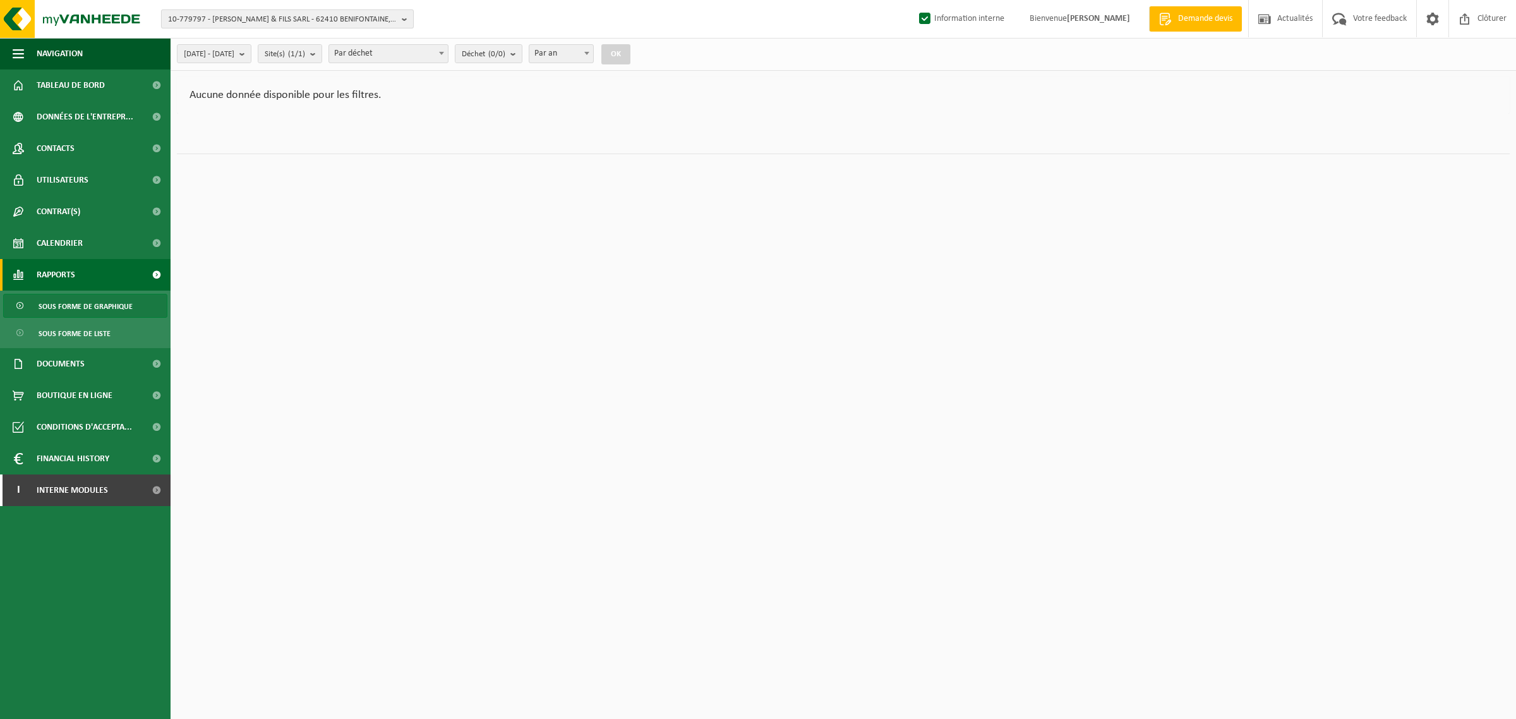
click at [215, 21] on span "10-779797 - BOULAN PERE & FILS SARL - 62410 BENIFONTAINE, RUE VICTOR HUGO 11" at bounding box center [282, 19] width 229 height 19
type input "10-779811"
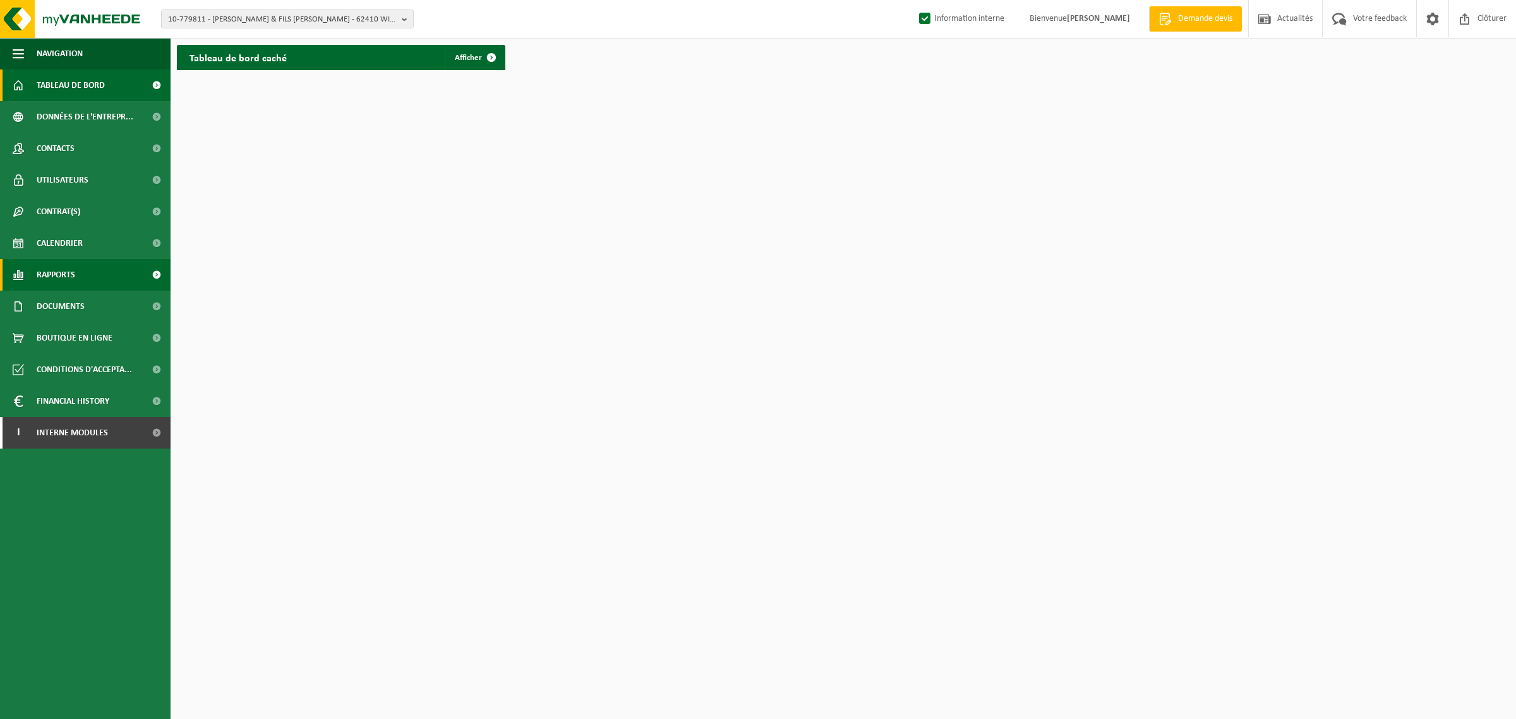
click at [39, 268] on span "Rapports" at bounding box center [56, 275] width 39 height 32
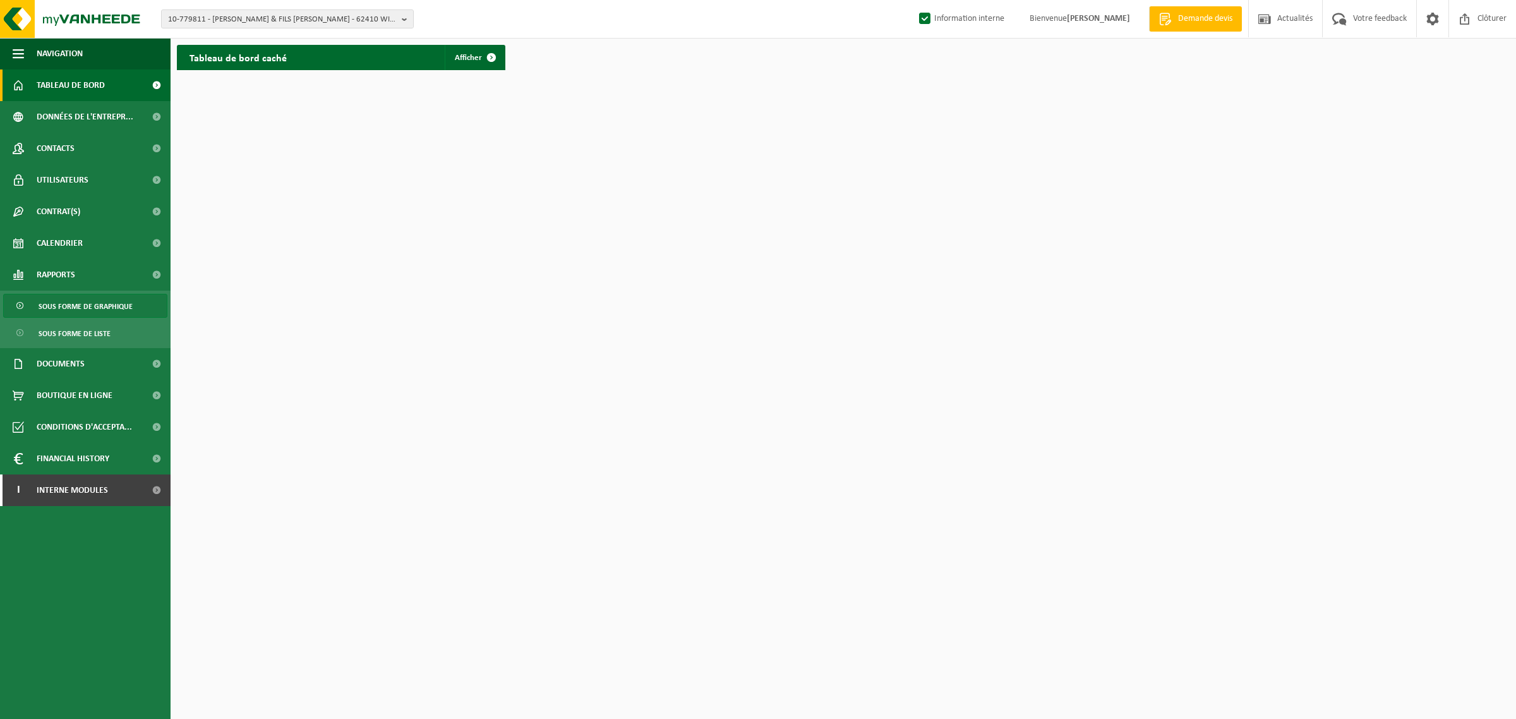
click at [45, 301] on span "Sous forme de graphique" at bounding box center [86, 306] width 94 height 24
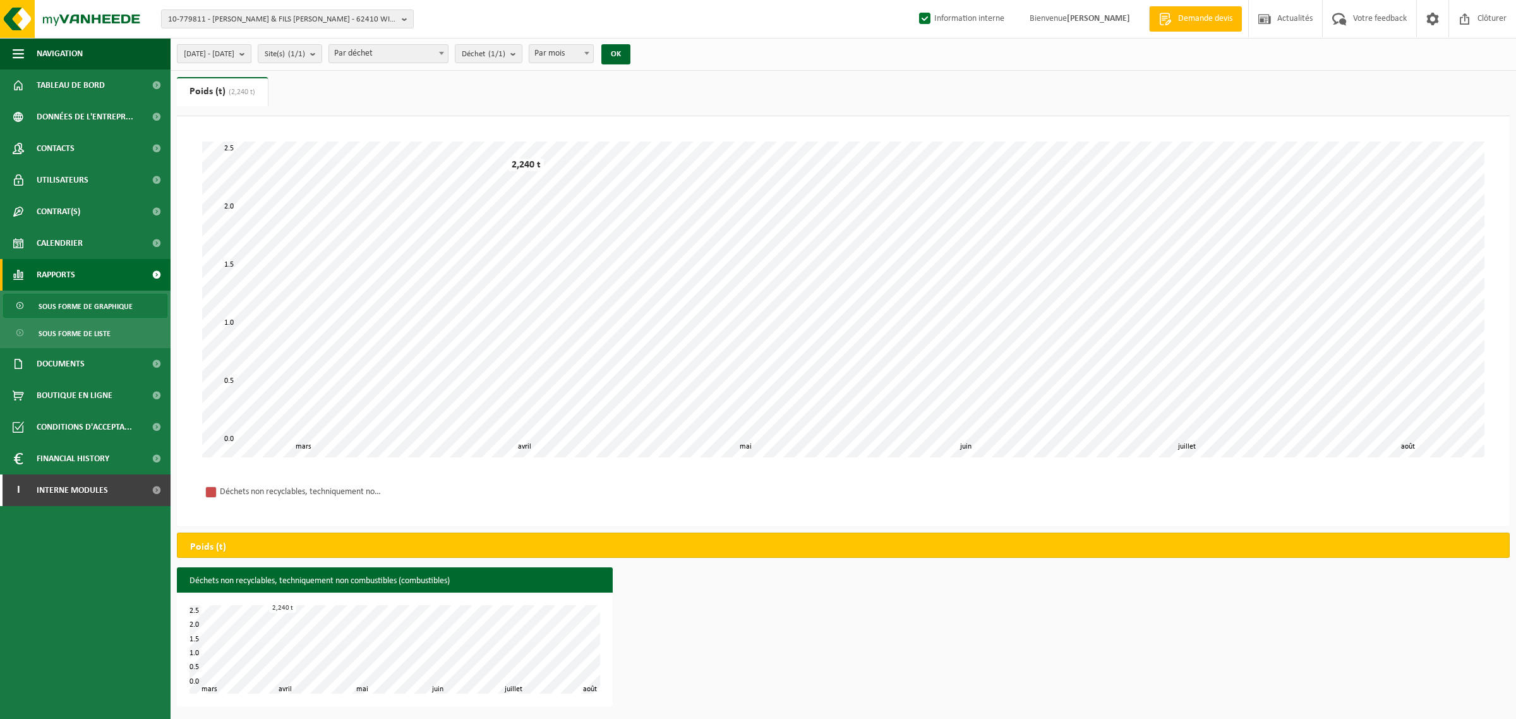
click at [234, 52] on span "[DATE] - [DATE]" at bounding box center [209, 54] width 51 height 19
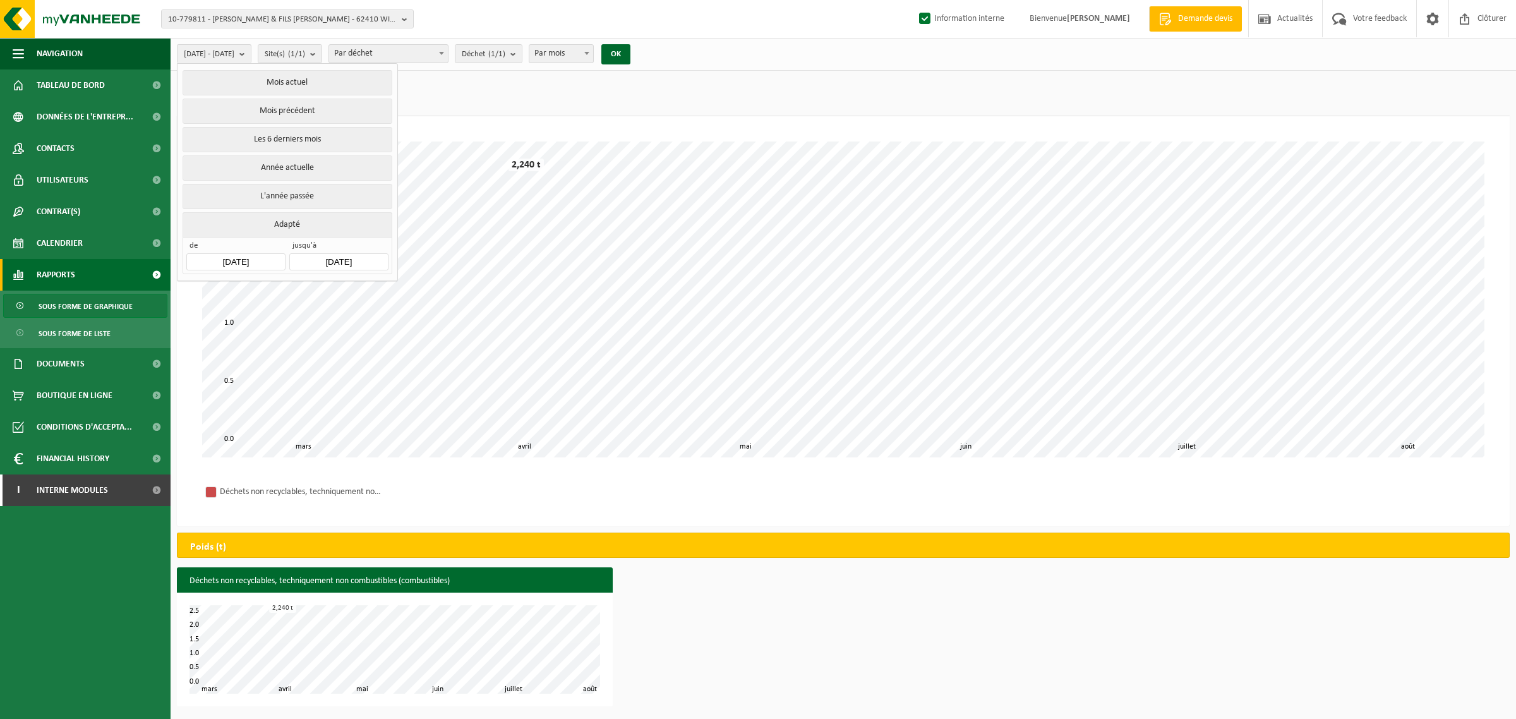
click at [256, 261] on input "[DATE]" at bounding box center [235, 261] width 99 height 17
click at [282, 292] on icon "2025" at bounding box center [278, 291] width 20 height 9
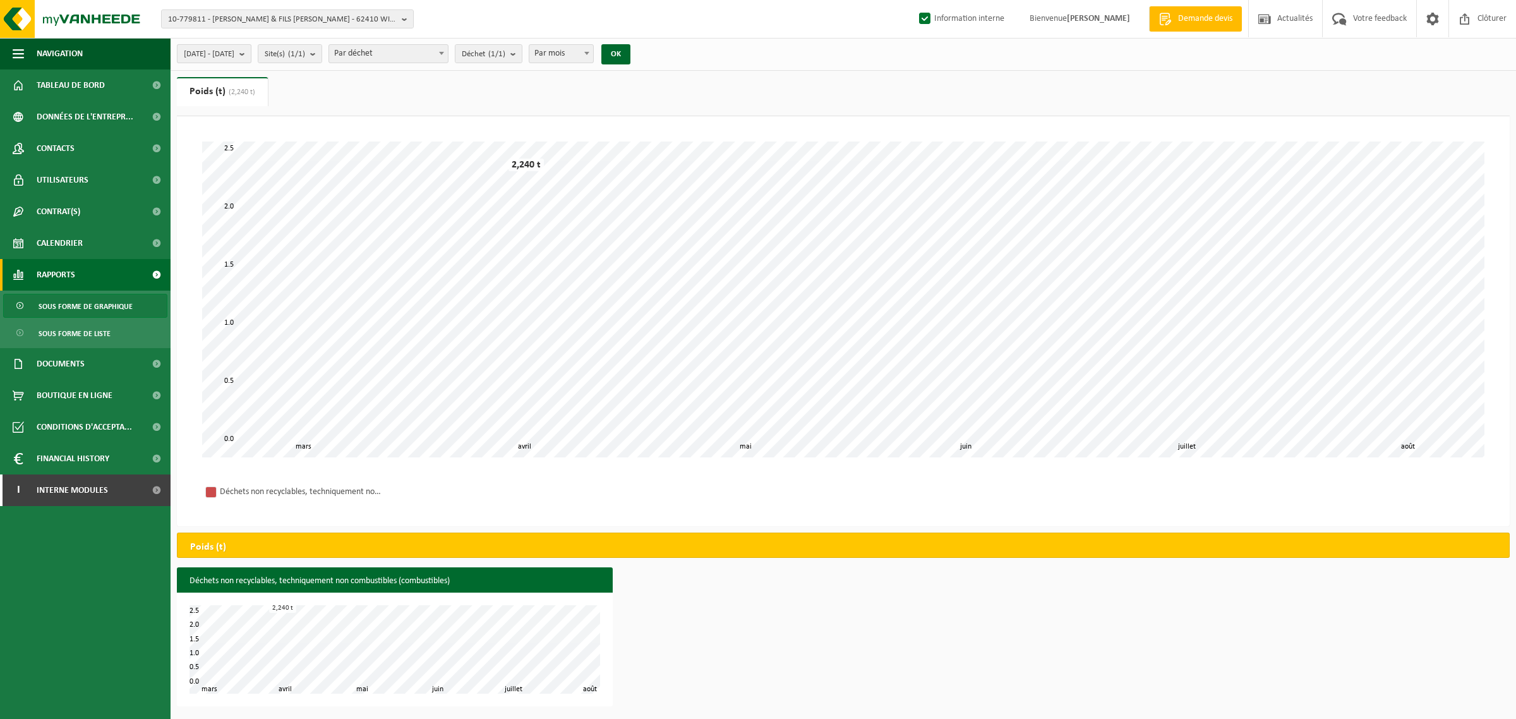
click at [234, 58] on span "2025-03-01 - 2025-08-19" at bounding box center [209, 54] width 51 height 19
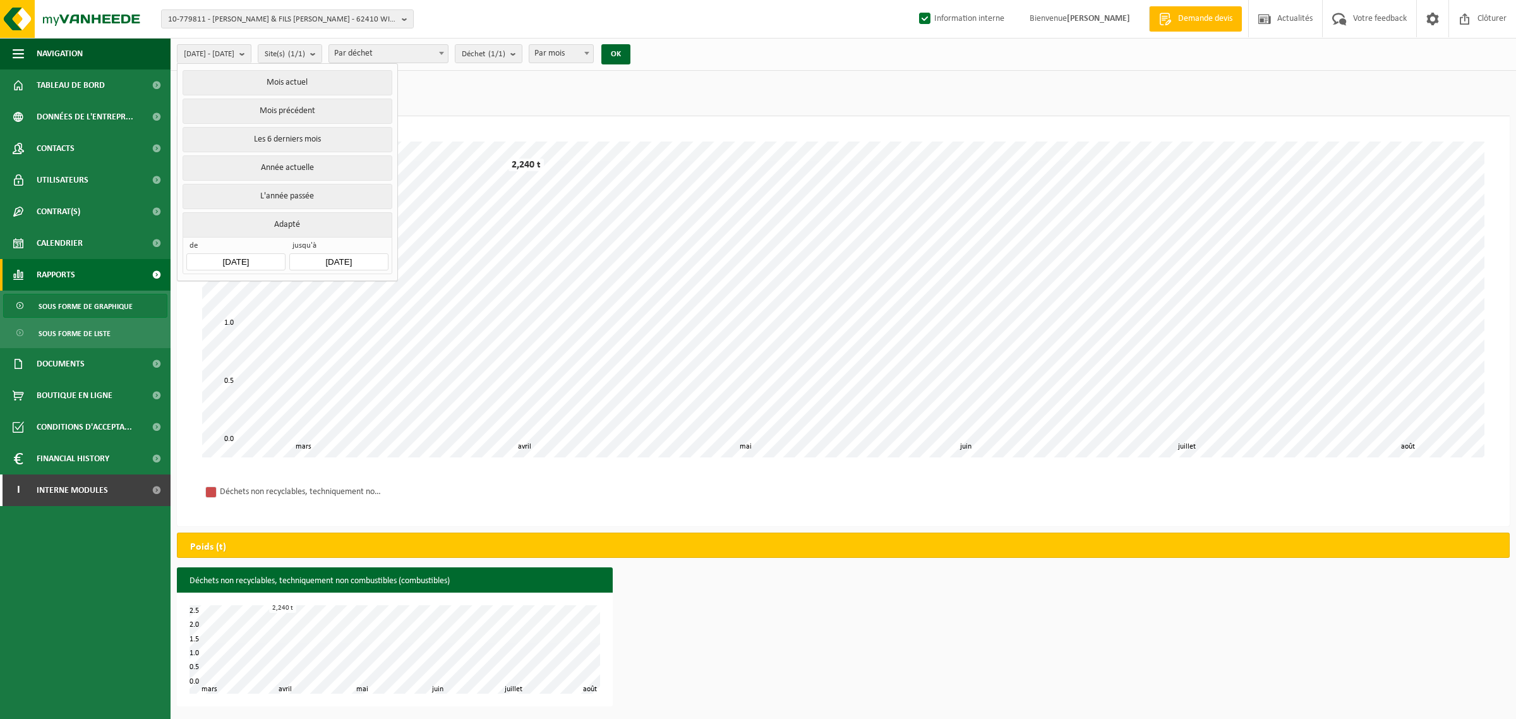
click at [242, 262] on input "2025-03-01" at bounding box center [235, 261] width 99 height 17
click at [272, 291] on div "2025" at bounding box center [265, 292] width 30 height 20
click at [248, 317] on div "2020" at bounding box center [245, 322] width 39 height 35
click at [219, 320] on div "Jan" at bounding box center [214, 318] width 52 height 27
click at [240, 332] on div "1" at bounding box center [243, 335] width 22 height 20
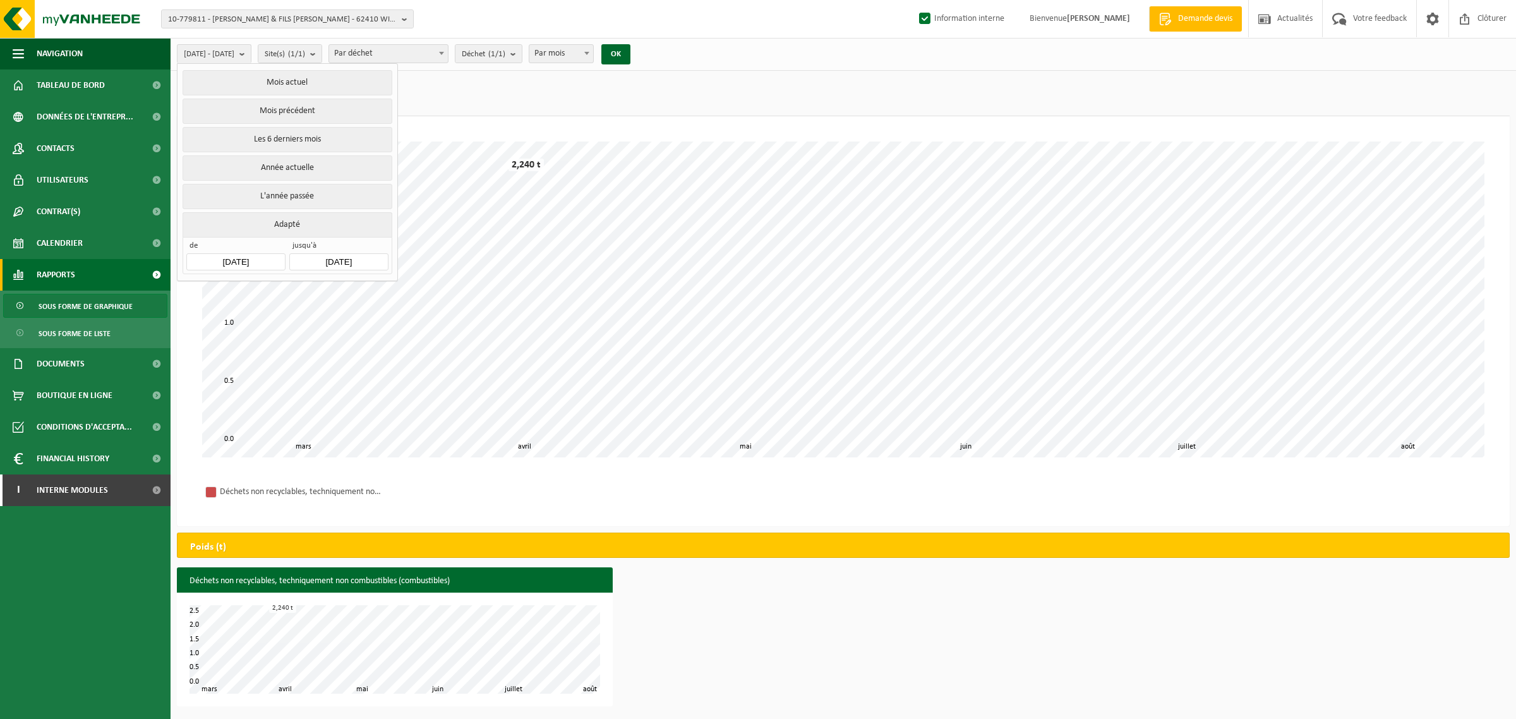
type input "2020-01-01"
click at [593, 52] on span "Par mois" at bounding box center [561, 54] width 64 height 18
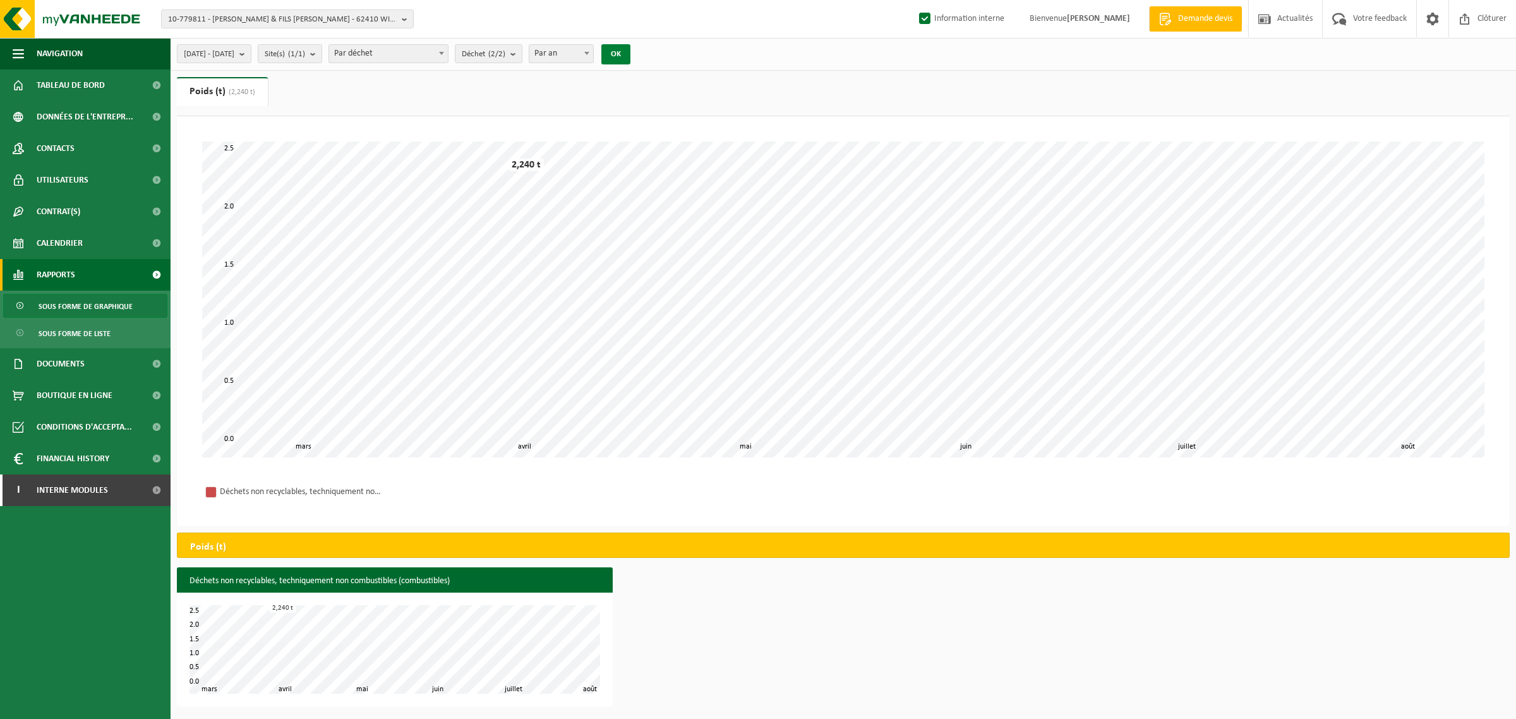
click at [630, 49] on button "OK" at bounding box center [615, 54] width 29 height 20
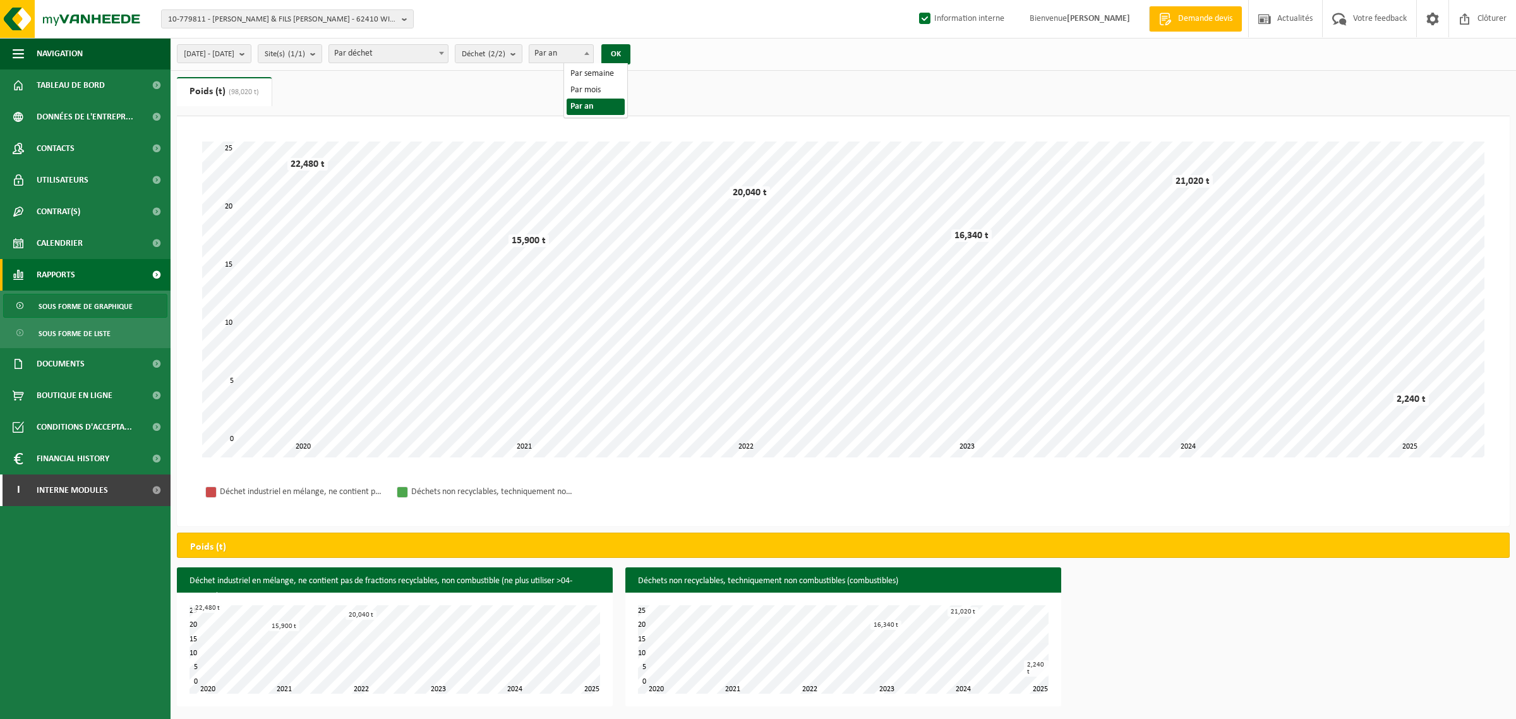
click at [593, 46] on span at bounding box center [586, 53] width 13 height 16
click at [630, 54] on button "OK" at bounding box center [615, 54] width 29 height 20
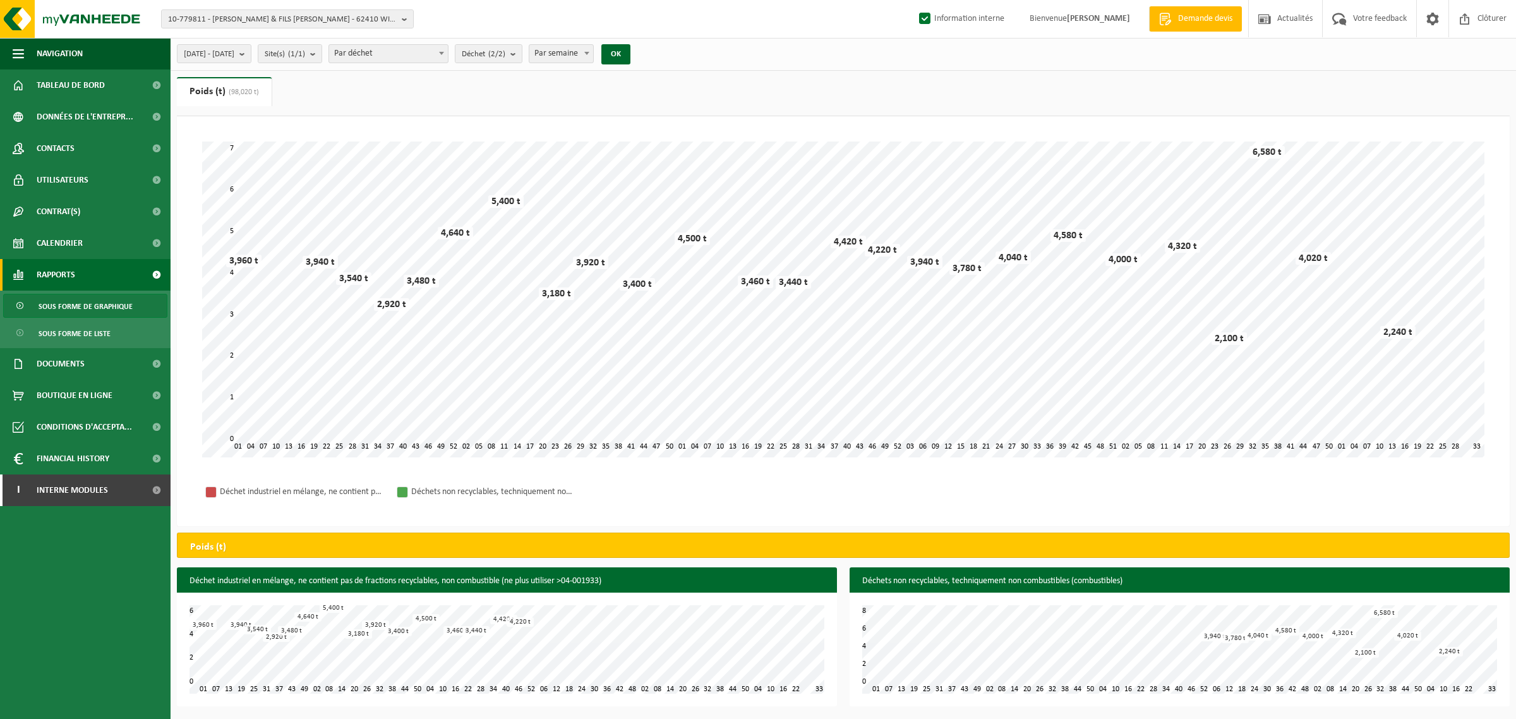
click at [593, 58] on span "Par semaine" at bounding box center [561, 54] width 64 height 18
click at [630, 59] on button "OK" at bounding box center [615, 54] width 29 height 20
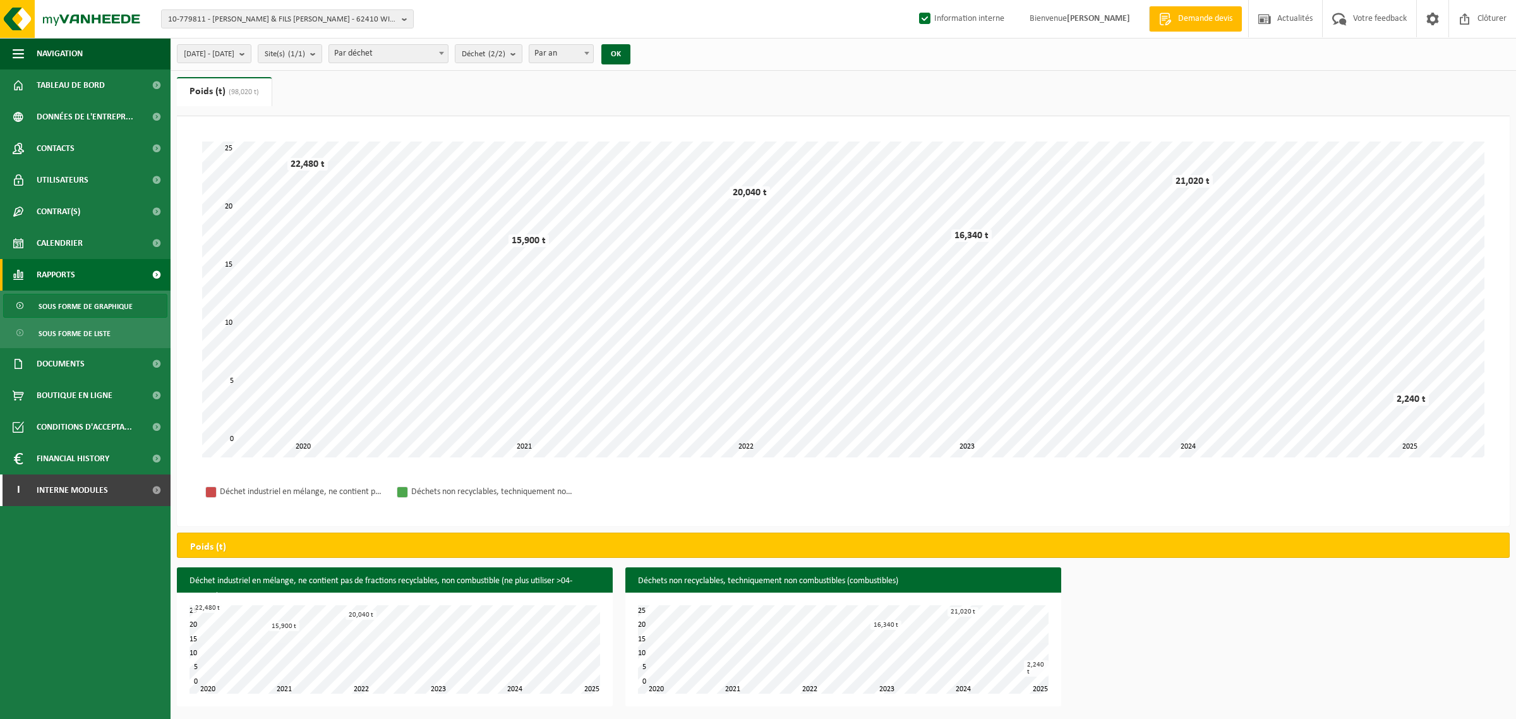
click at [589, 54] on b at bounding box center [586, 53] width 5 height 3
click at [630, 57] on button "OK" at bounding box center [615, 54] width 29 height 20
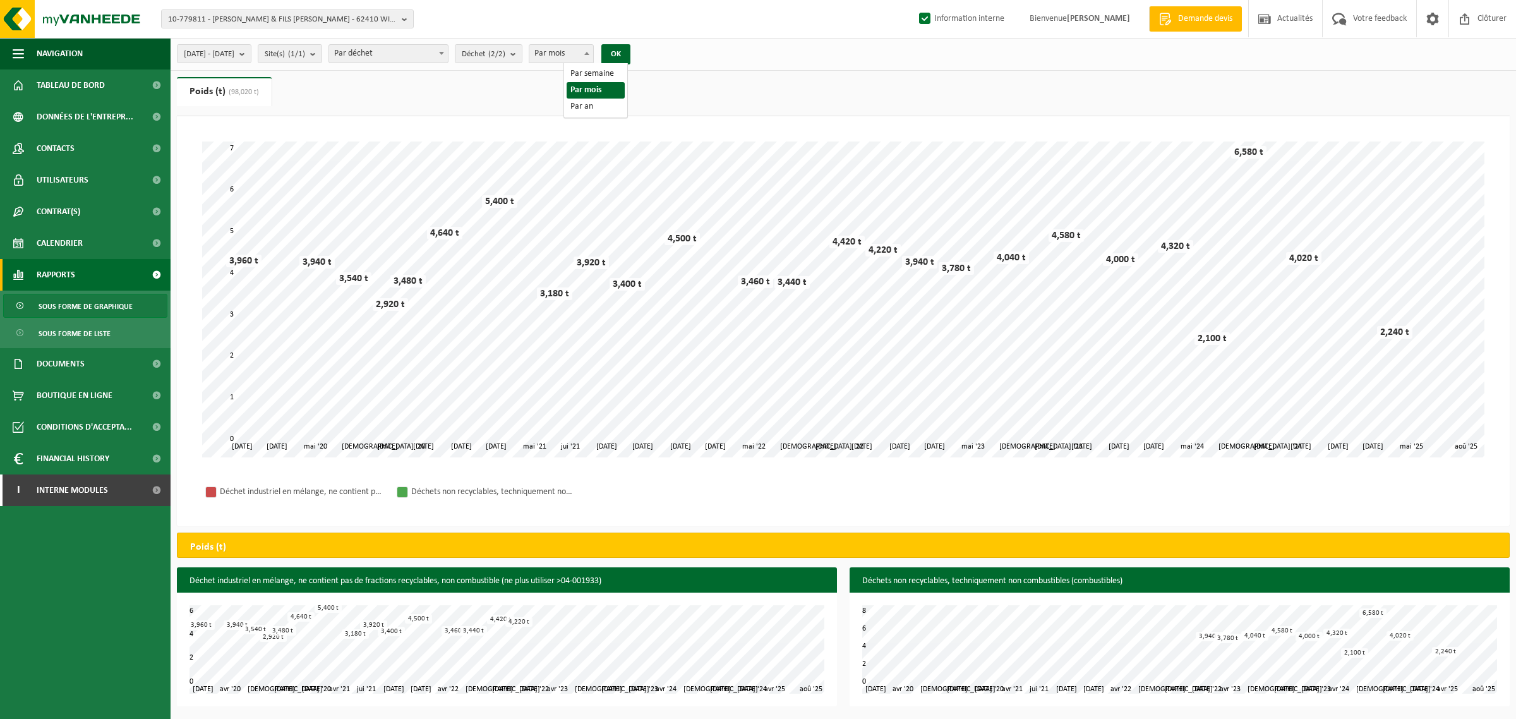
click at [593, 57] on span at bounding box center [586, 53] width 13 height 16
select select "3"
click at [630, 56] on button "OK" at bounding box center [615, 54] width 29 height 20
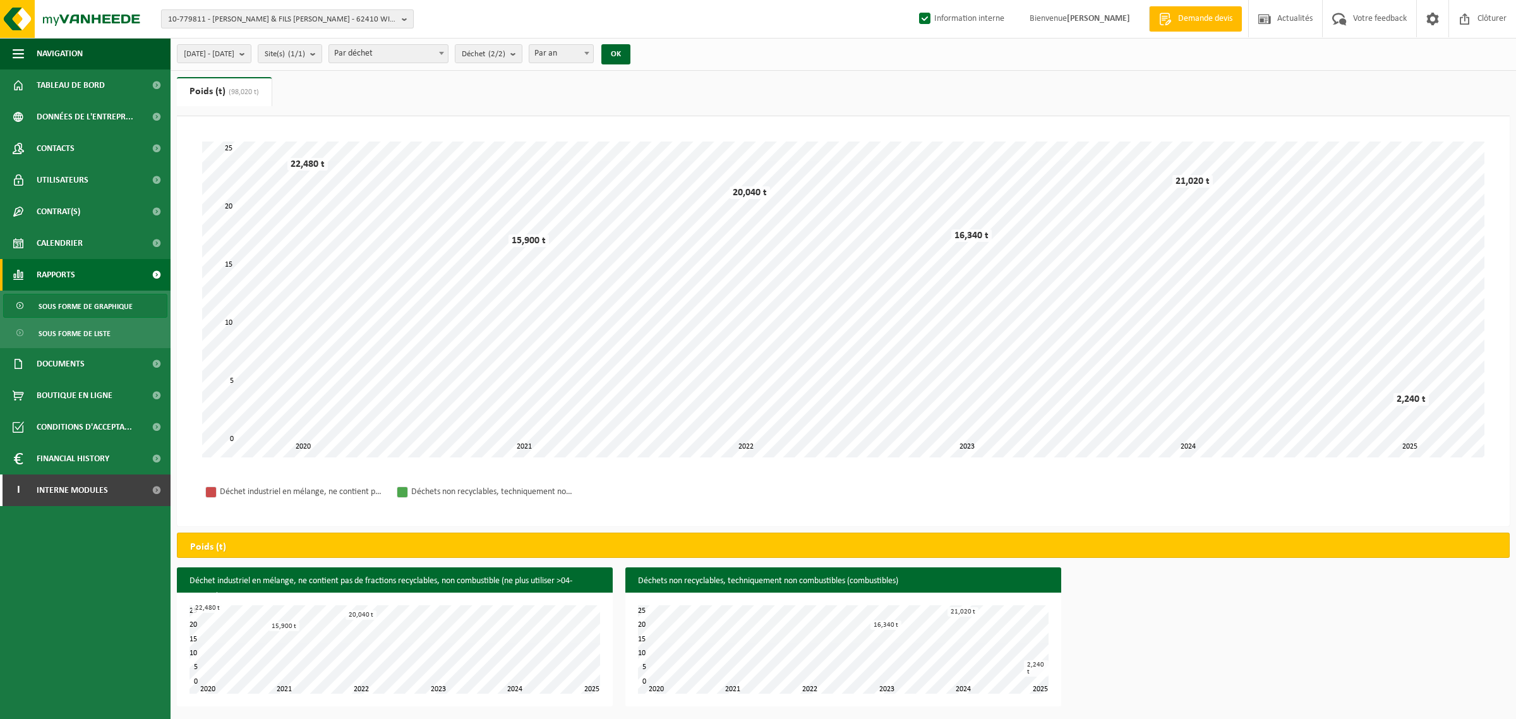
click at [226, 11] on span "10-779811 - BOULAN PERE & FILS SARL WINGLES - 62410 WINGLES, 28 ZAL DU PRONET" at bounding box center [282, 19] width 229 height 19
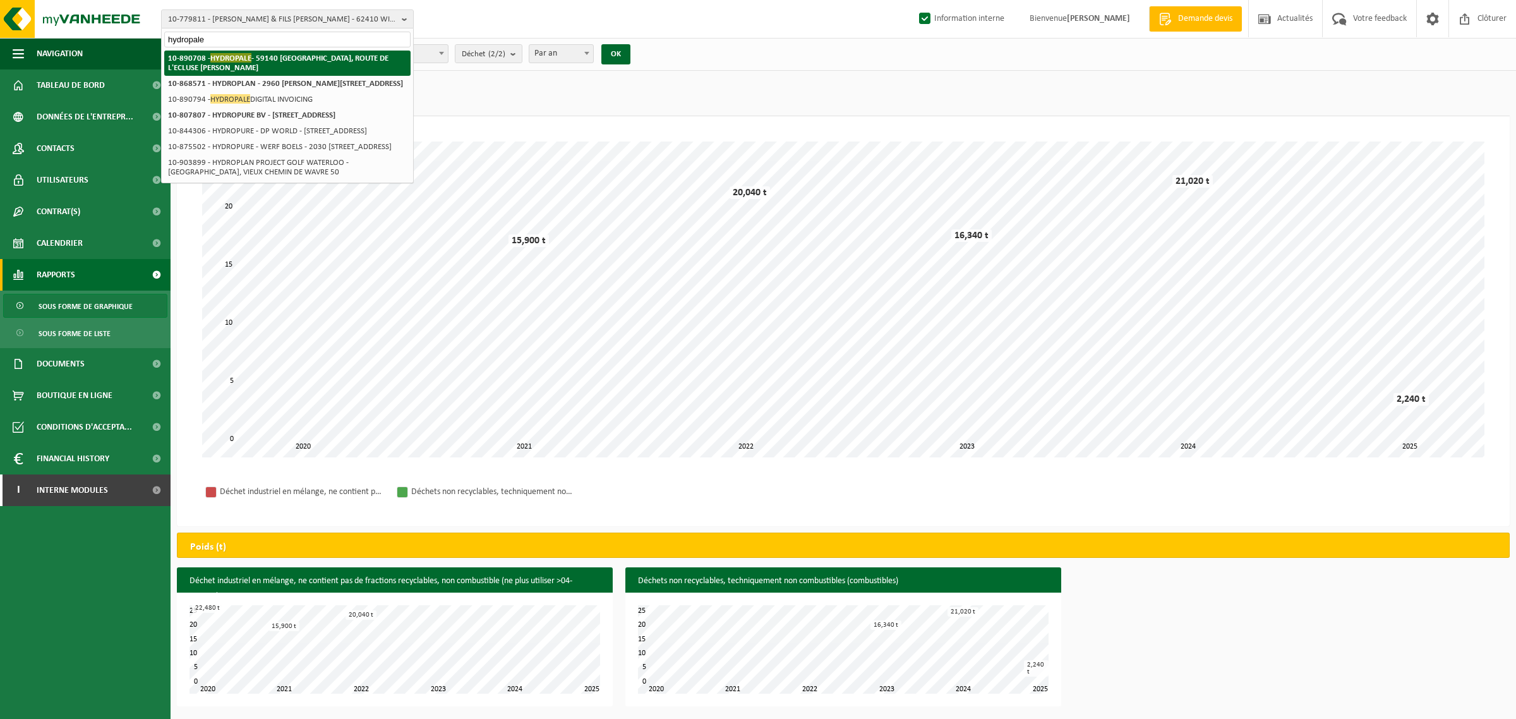
type input "hydropale"
click at [235, 58] on span "HYDROPALE" at bounding box center [230, 57] width 41 height 9
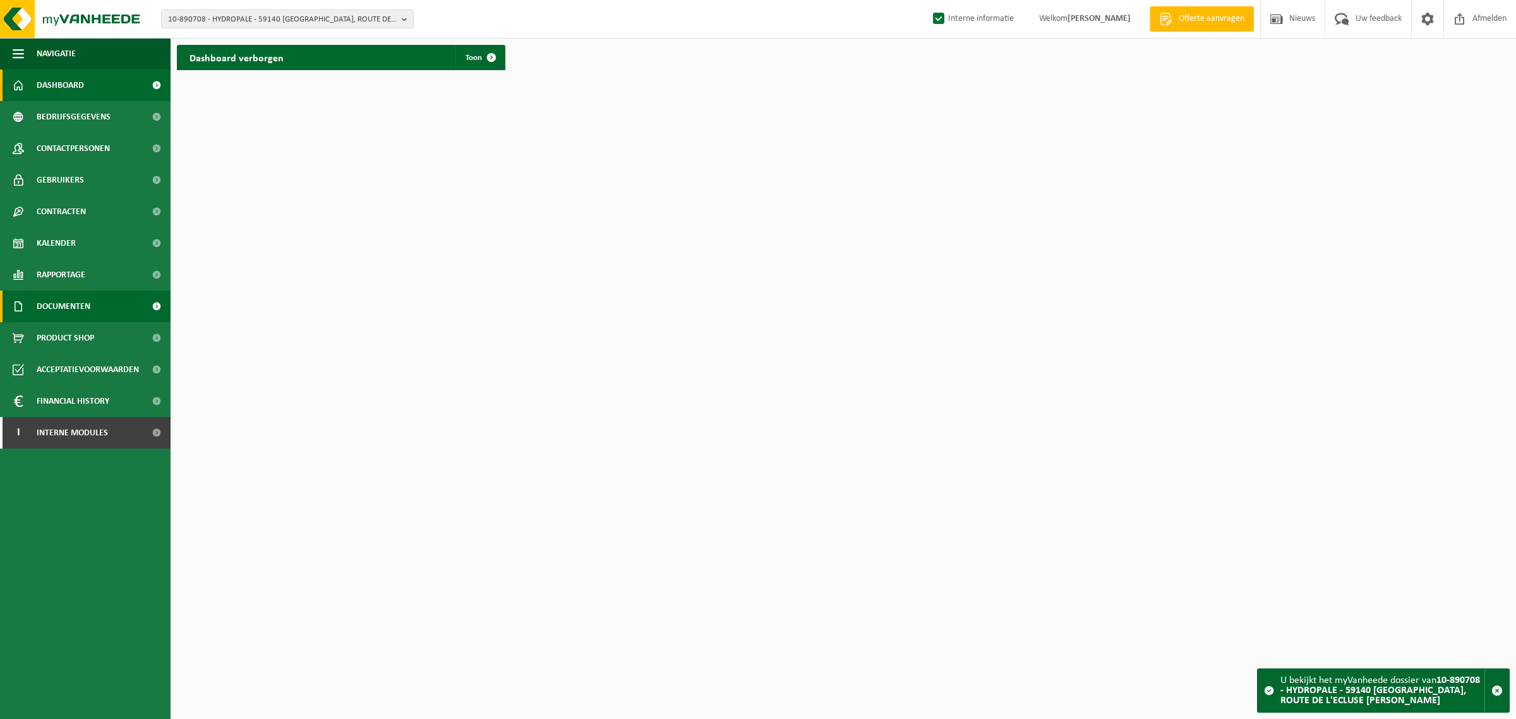
click at [64, 302] on span "Documenten" at bounding box center [64, 307] width 54 height 32
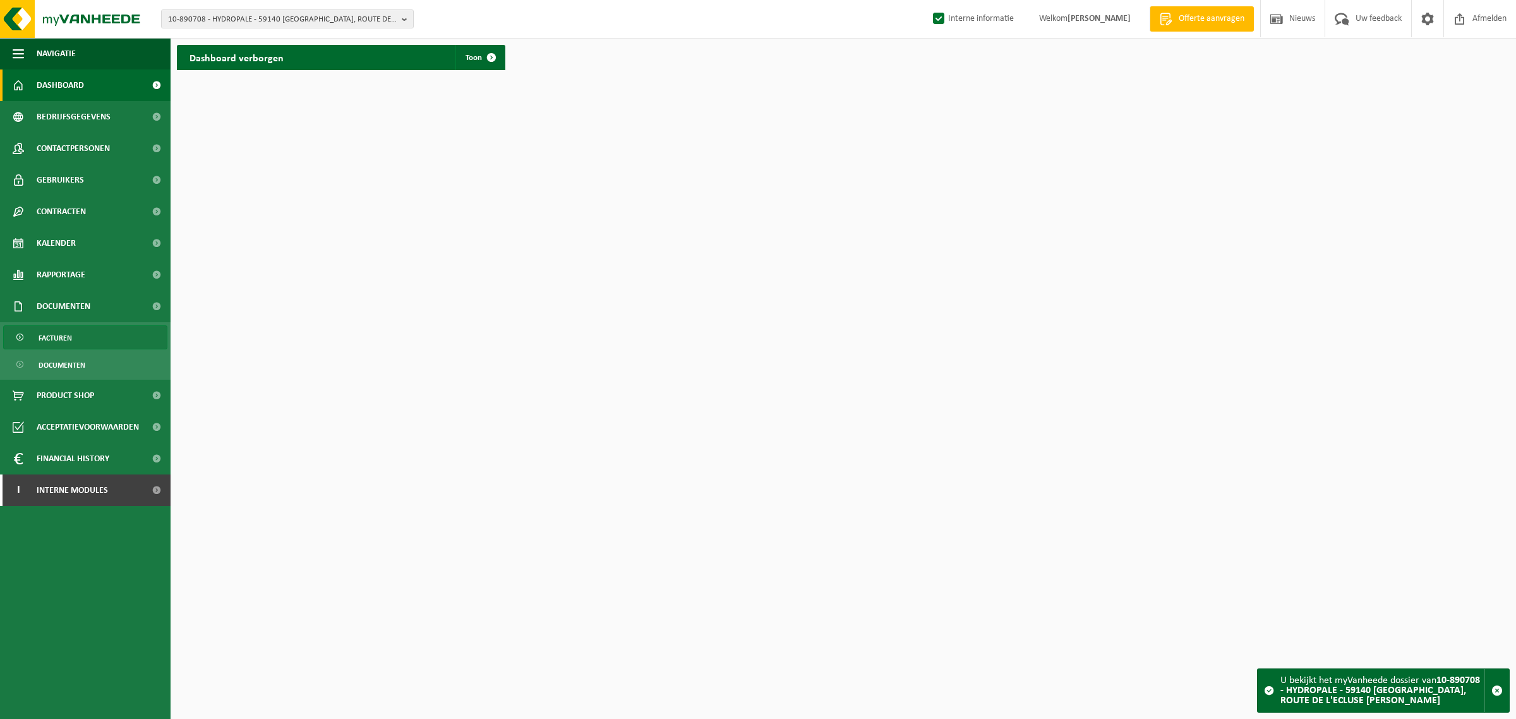
click at [70, 333] on span "Facturen" at bounding box center [55, 338] width 33 height 24
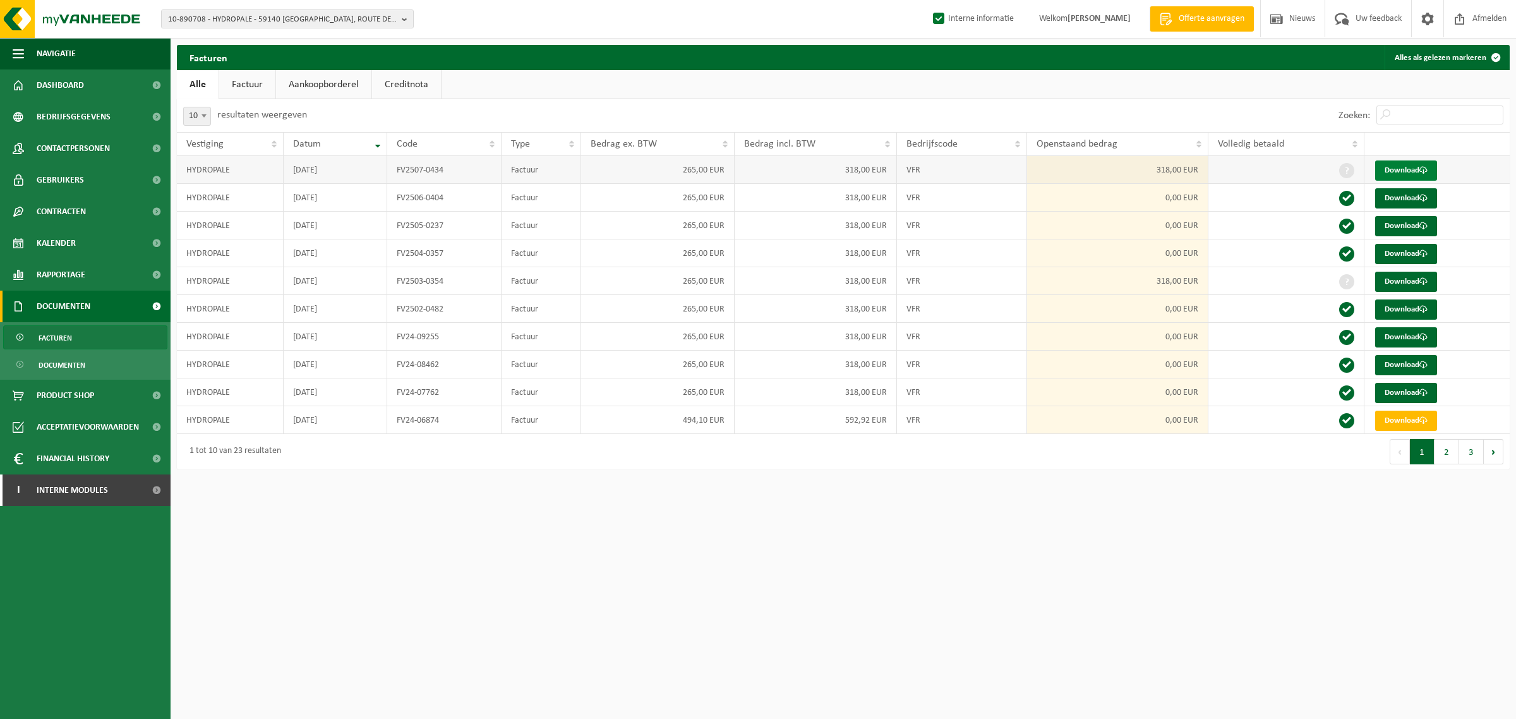
click at [1401, 171] on link "Download" at bounding box center [1406, 170] width 62 height 20
click at [1408, 167] on link "Download" at bounding box center [1406, 170] width 62 height 20
